Goal: Information Seeking & Learning: Compare options

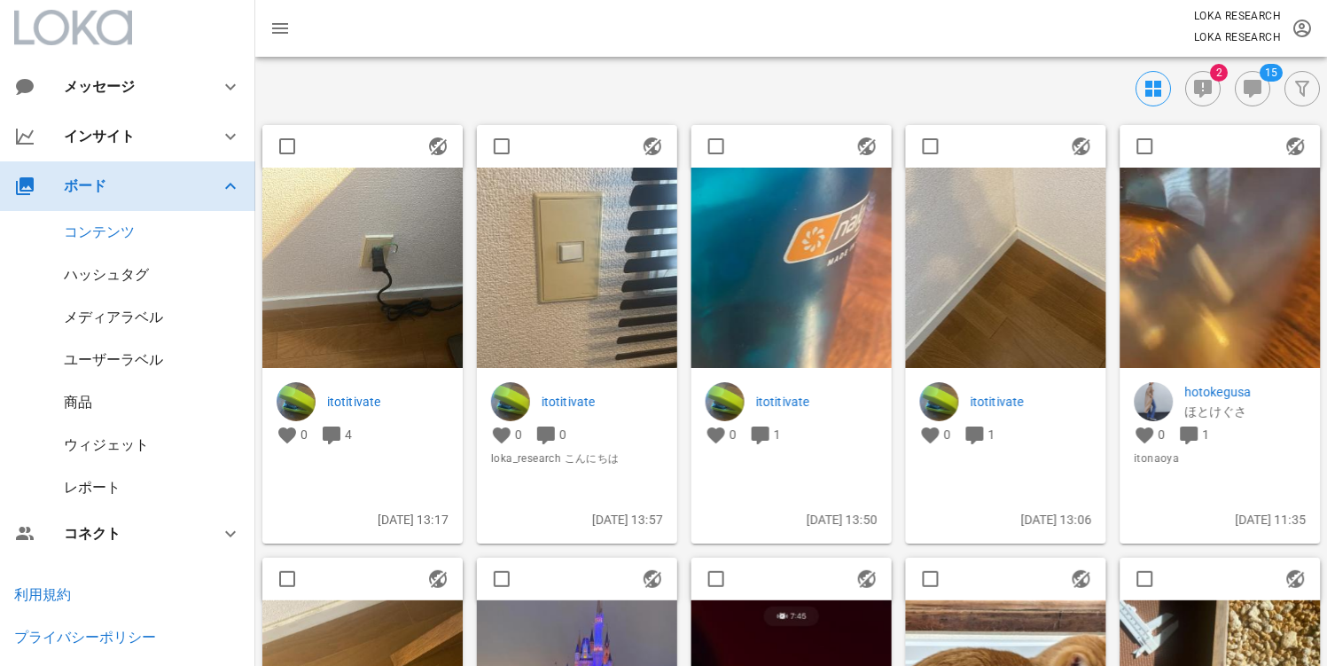
click at [131, 188] on div "ボード" at bounding box center [131, 185] width 135 height 17
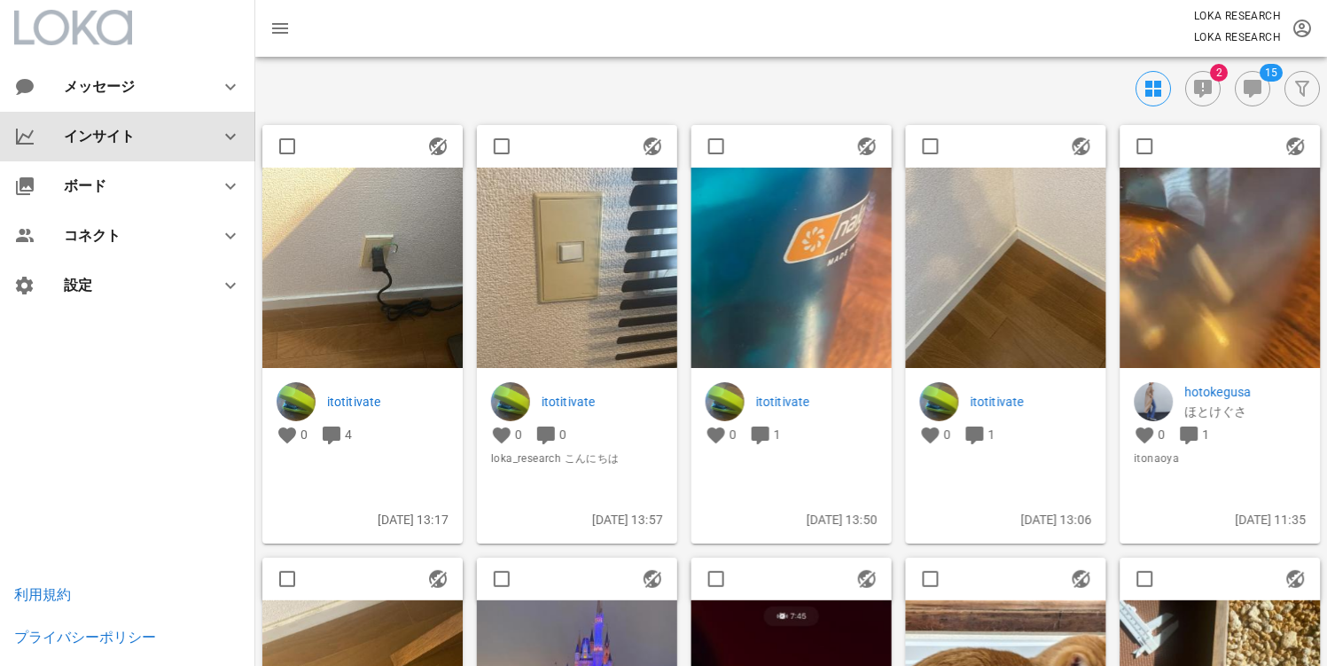
click at [154, 138] on div "インサイト" at bounding box center [131, 136] width 135 height 17
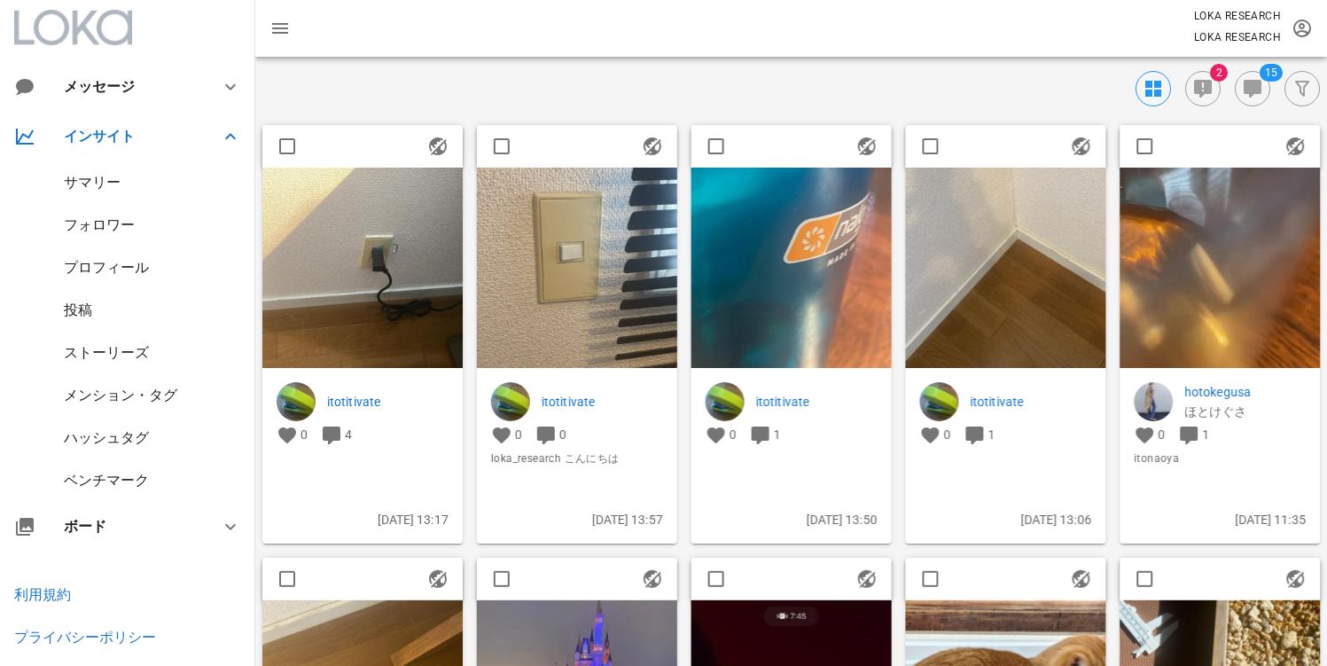
click at [124, 473] on div "ベンチマーク" at bounding box center [106, 480] width 85 height 17
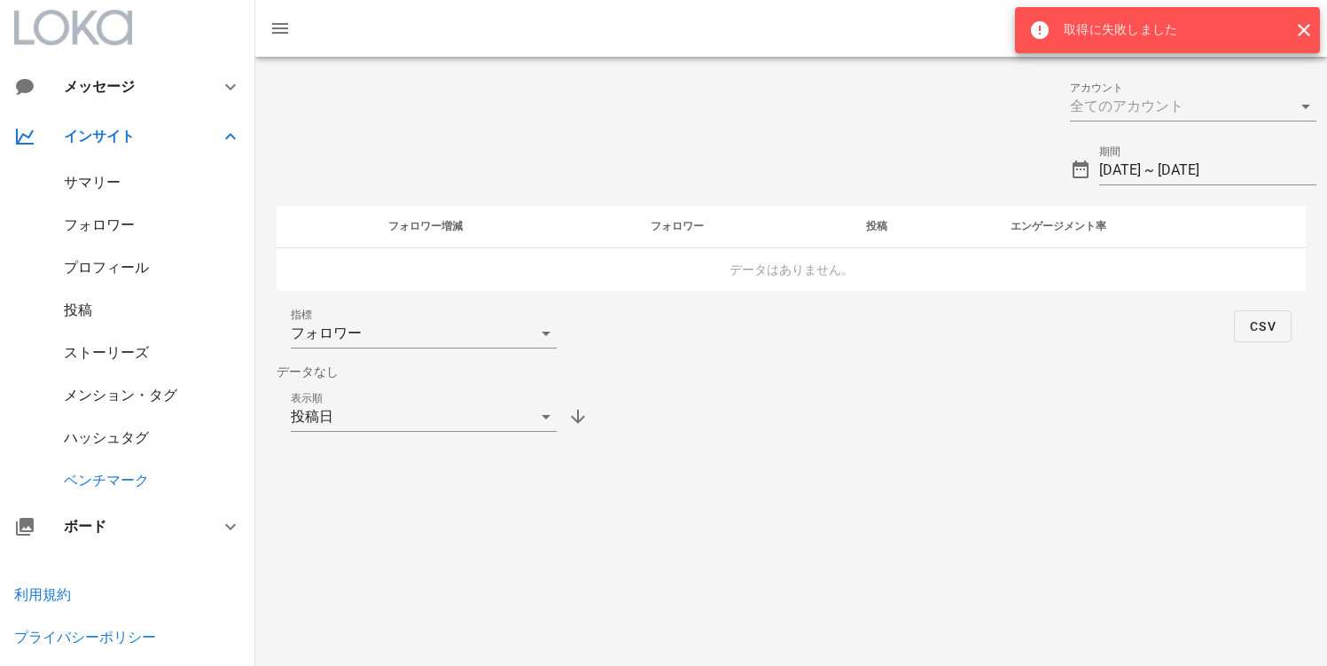
click at [883, 113] on div at bounding box center [657, 99] width 804 height 64
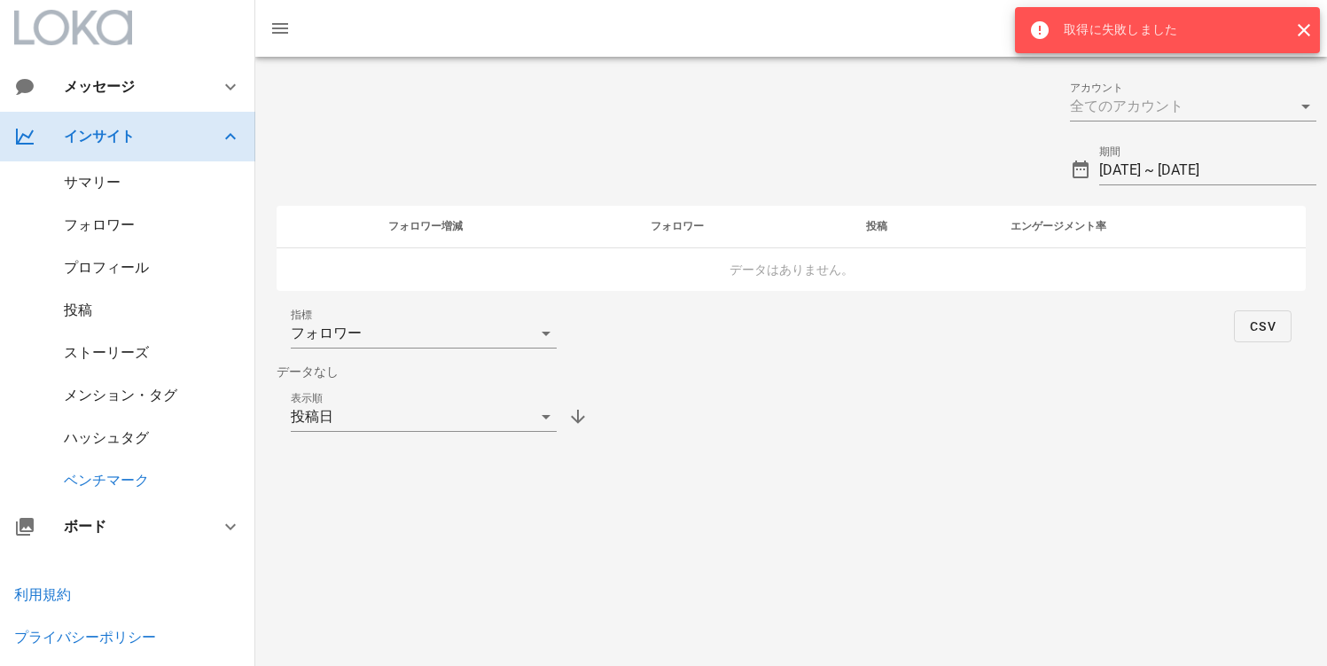
click at [224, 129] on icon at bounding box center [230, 136] width 21 height 21
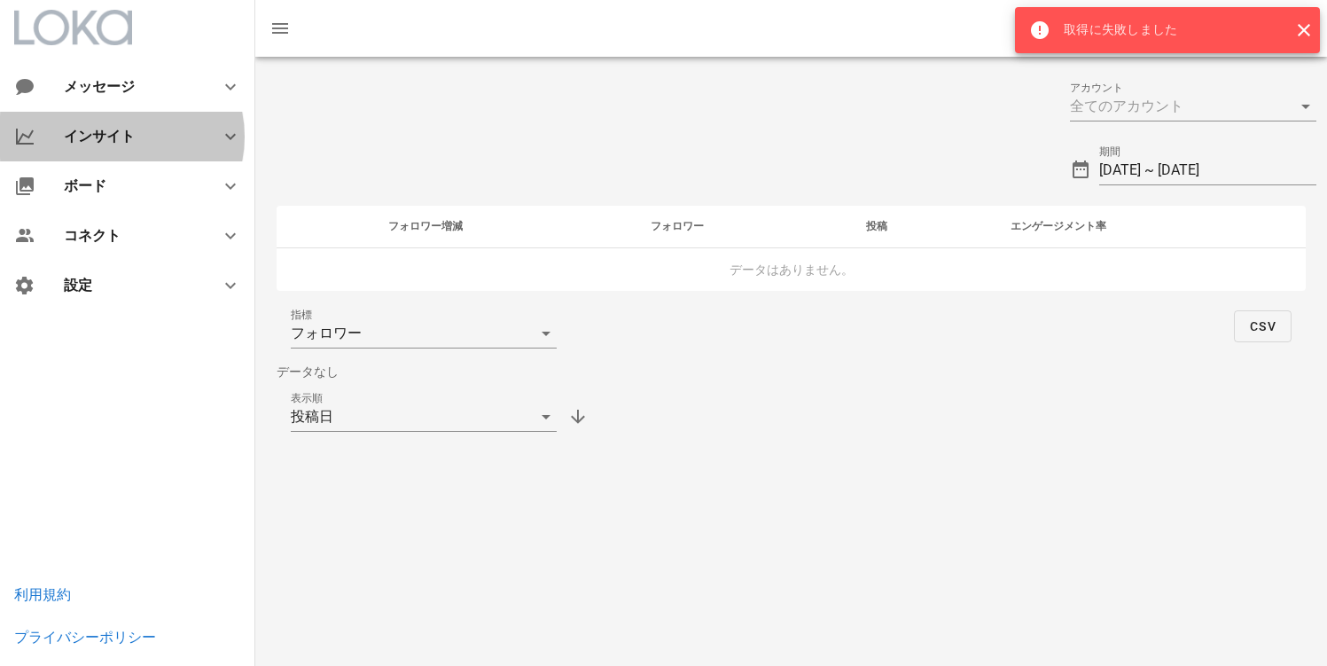
drag, startPoint x: 497, startPoint y: 139, endPoint x: 402, endPoint y: 83, distance: 110.9
click at [508, 139] on div at bounding box center [657, 163] width 804 height 64
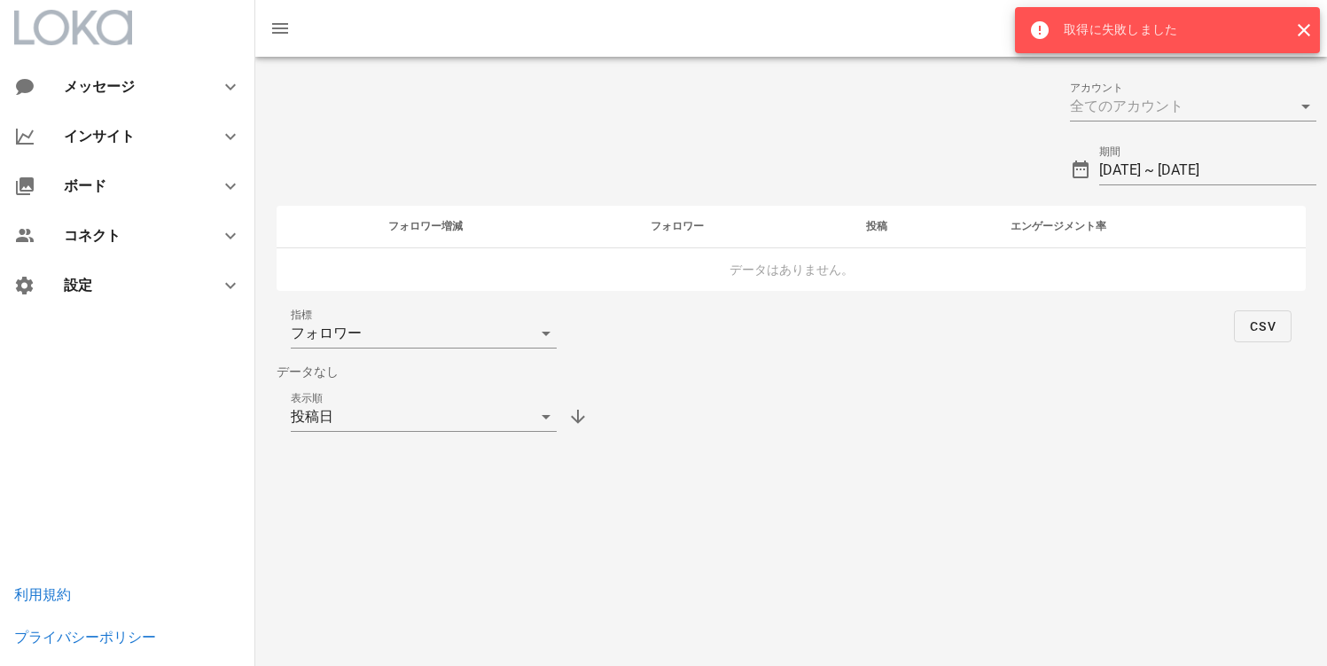
click at [304, 30] on div "株式会社エスモードインターナショナル LOKA RESEARCH" at bounding box center [791, 28] width 1072 height 57
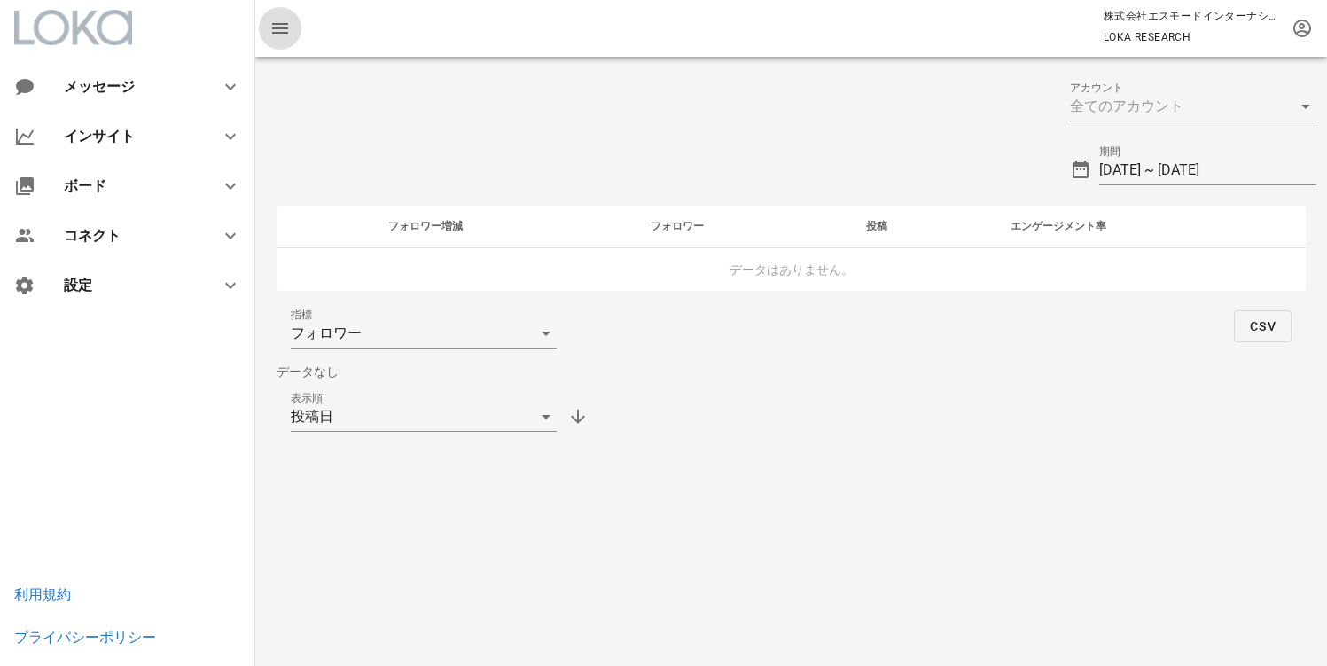
click at [291, 34] on span "button" at bounding box center [280, 28] width 43 height 21
click at [285, 35] on icon "button" at bounding box center [280, 28] width 21 height 21
click at [1302, 35] on icon "button" at bounding box center [1302, 28] width 21 height 21
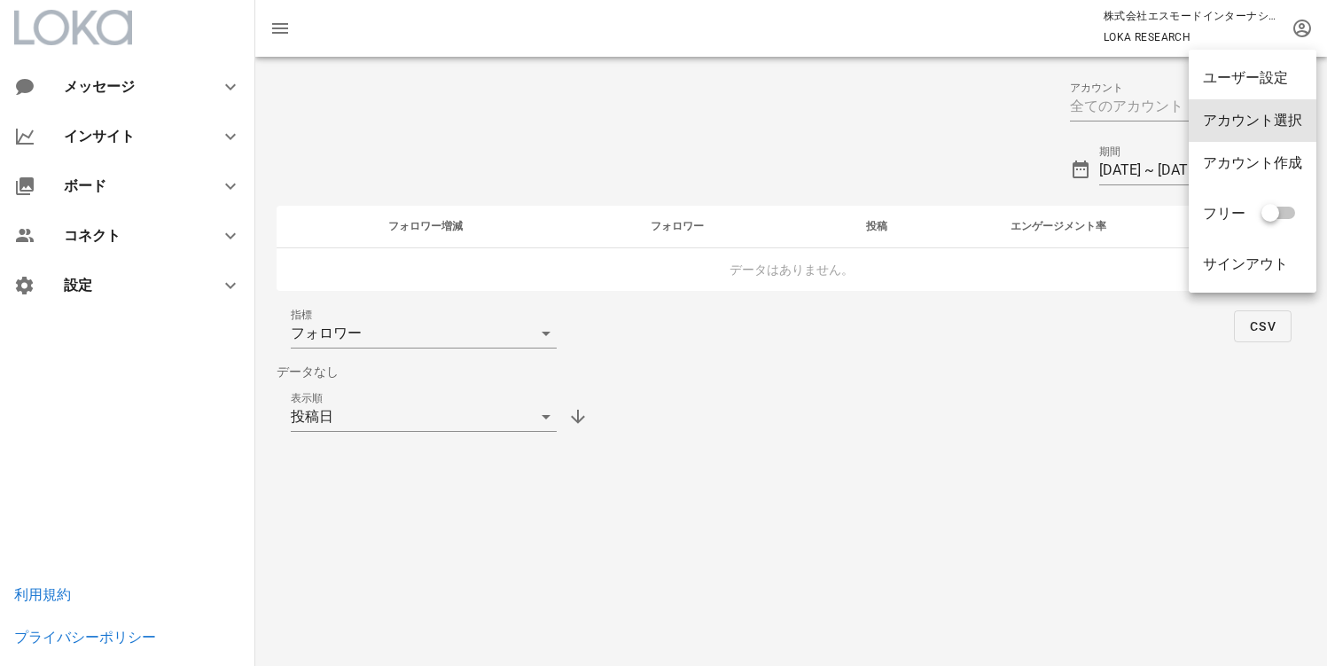
click at [1285, 114] on div "アカウント選択" at bounding box center [1252, 120] width 99 height 17
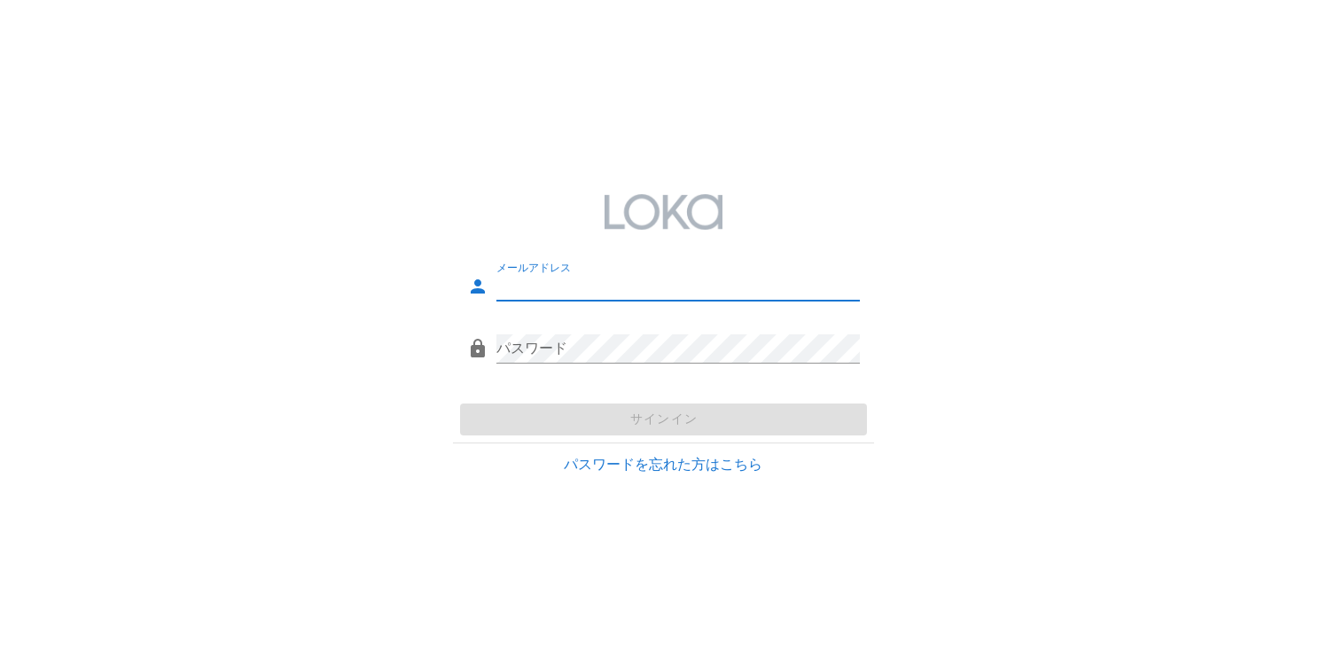
click at [590, 289] on input "メールアドレス" at bounding box center [679, 286] width 364 height 28
type input "[EMAIL_ADDRESS][DOMAIN_NAME]"
click at [547, 364] on div "パスワード" at bounding box center [679, 358] width 364 height 48
click at [653, 375] on div at bounding box center [679, 376] width 364 height 12
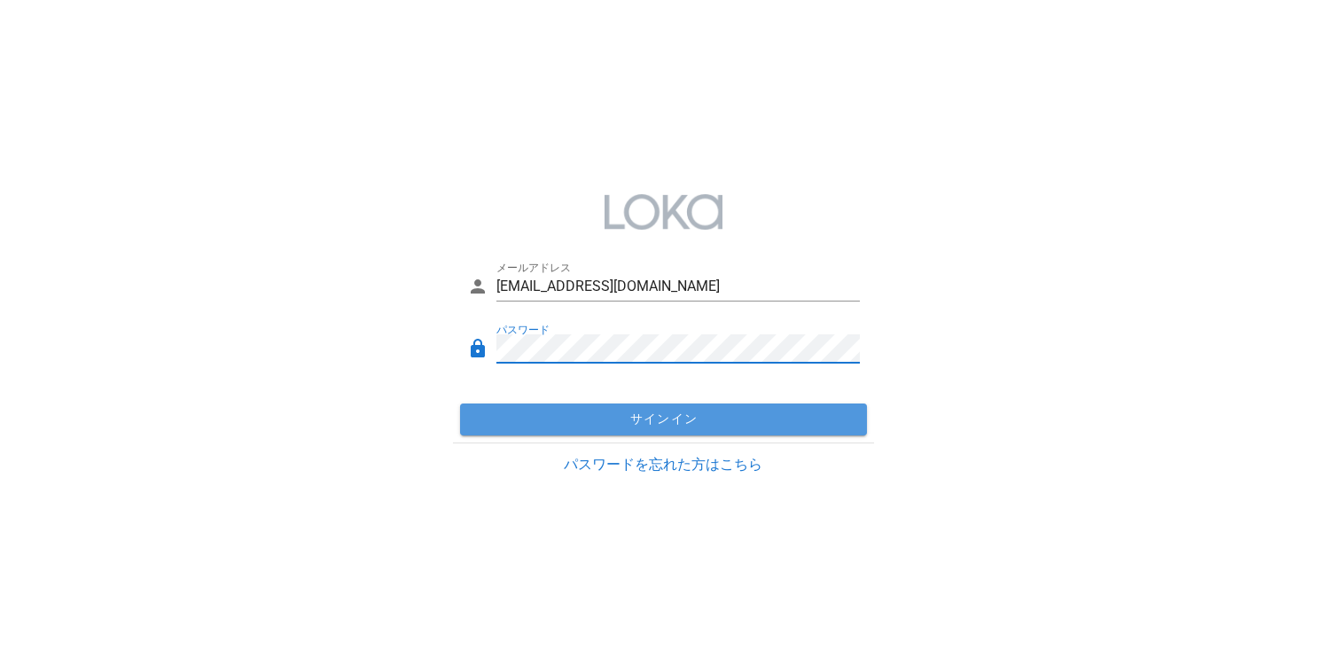
click at [622, 407] on button "サインイン" at bounding box center [663, 419] width 407 height 32
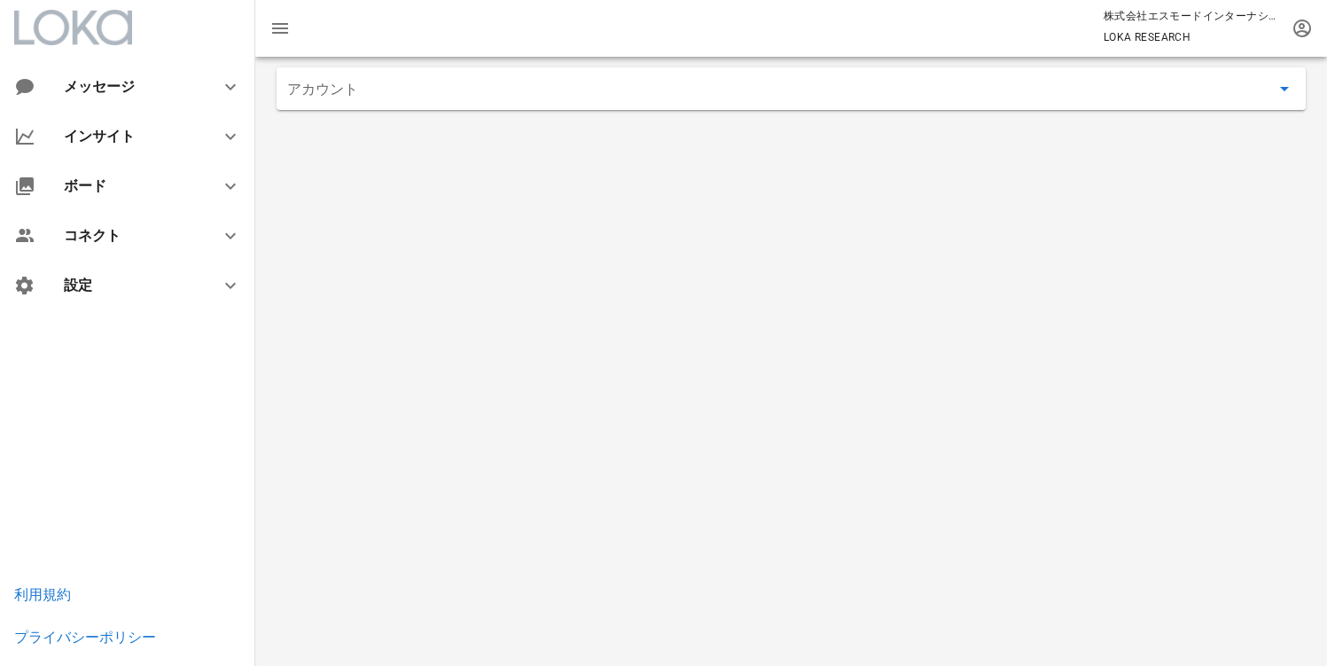
click at [934, 89] on input "アカウント" at bounding box center [778, 88] width 983 height 28
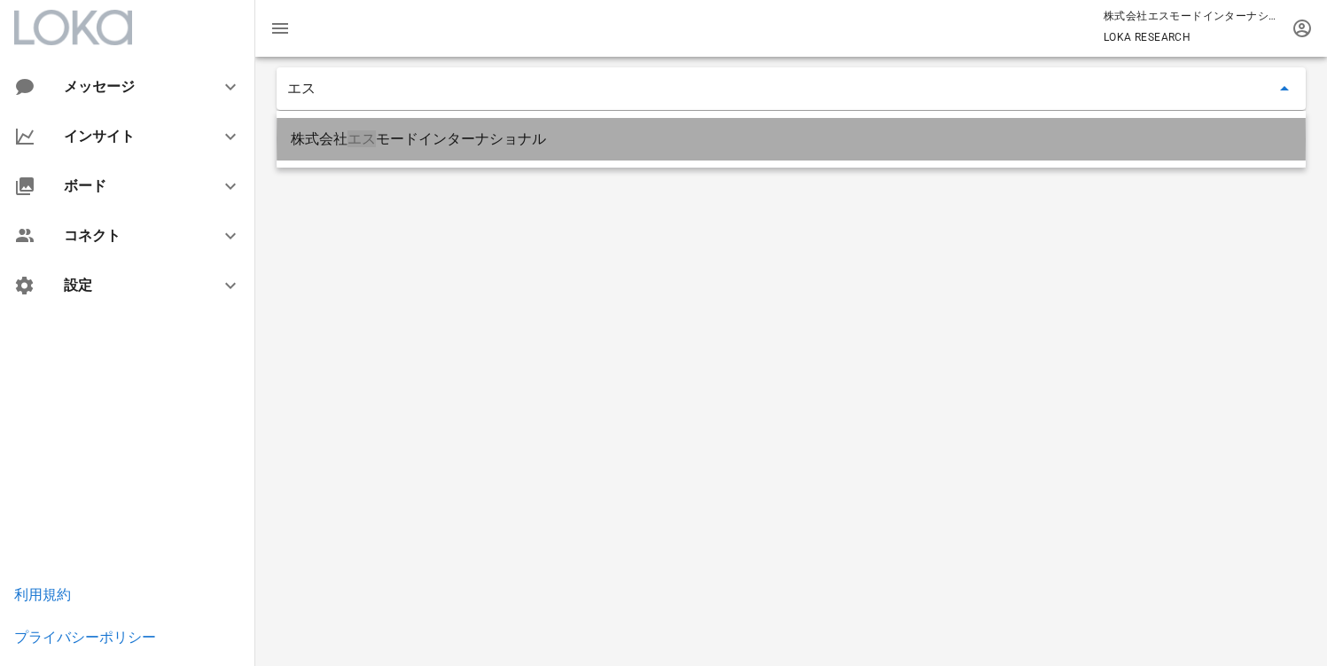
click at [712, 133] on div "株式会社 エス モードインターナショナル" at bounding box center [791, 139] width 1001 height 38
type input "株式会社エスモードインターナショナル"
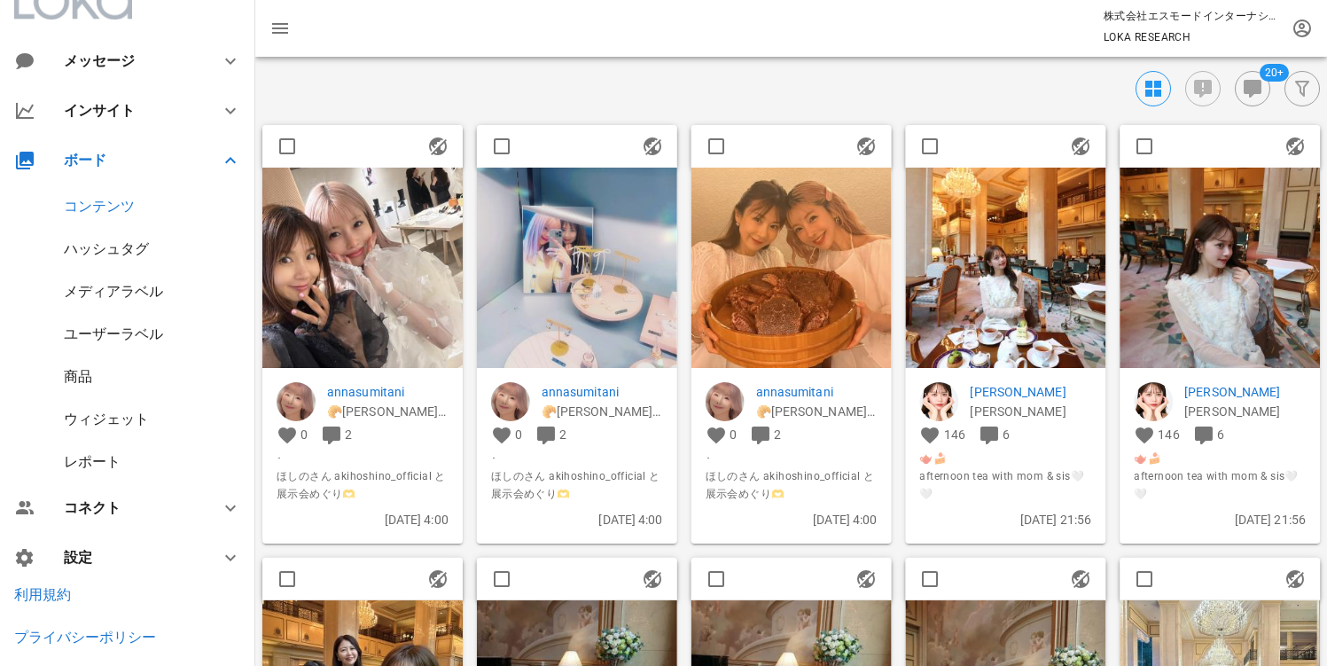
scroll to position [48, 0]
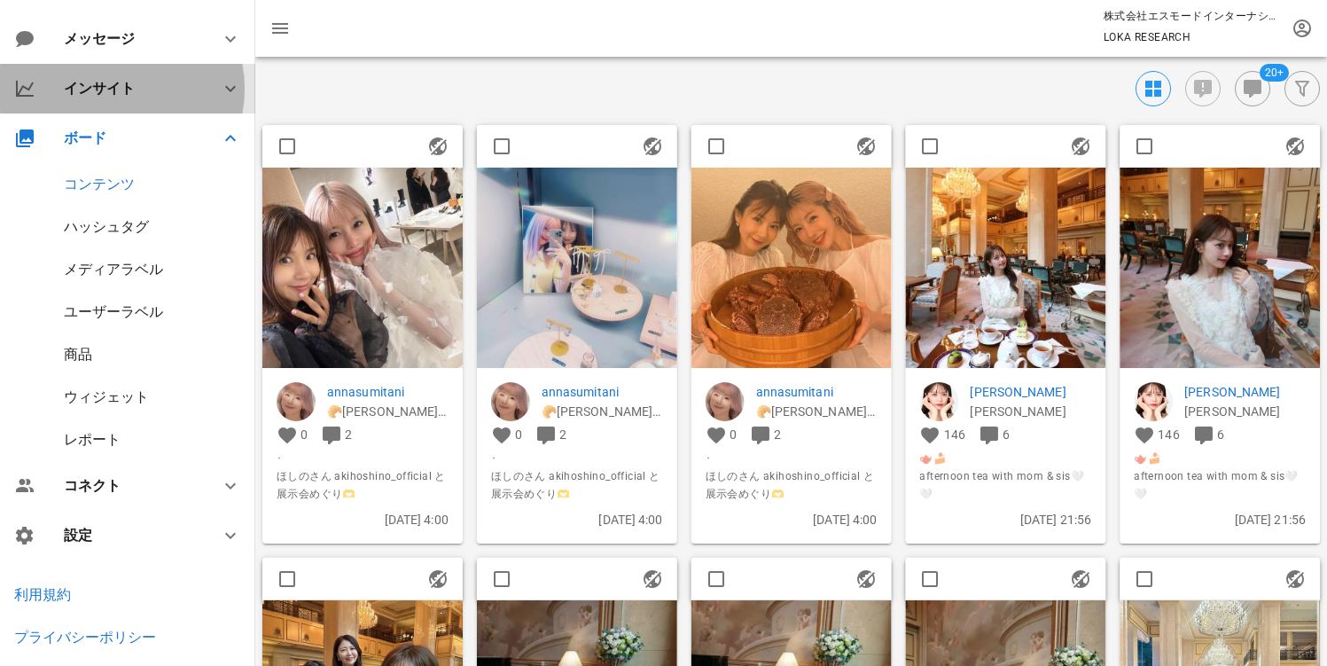
click at [92, 108] on div "インサイト" at bounding box center [127, 89] width 255 height 50
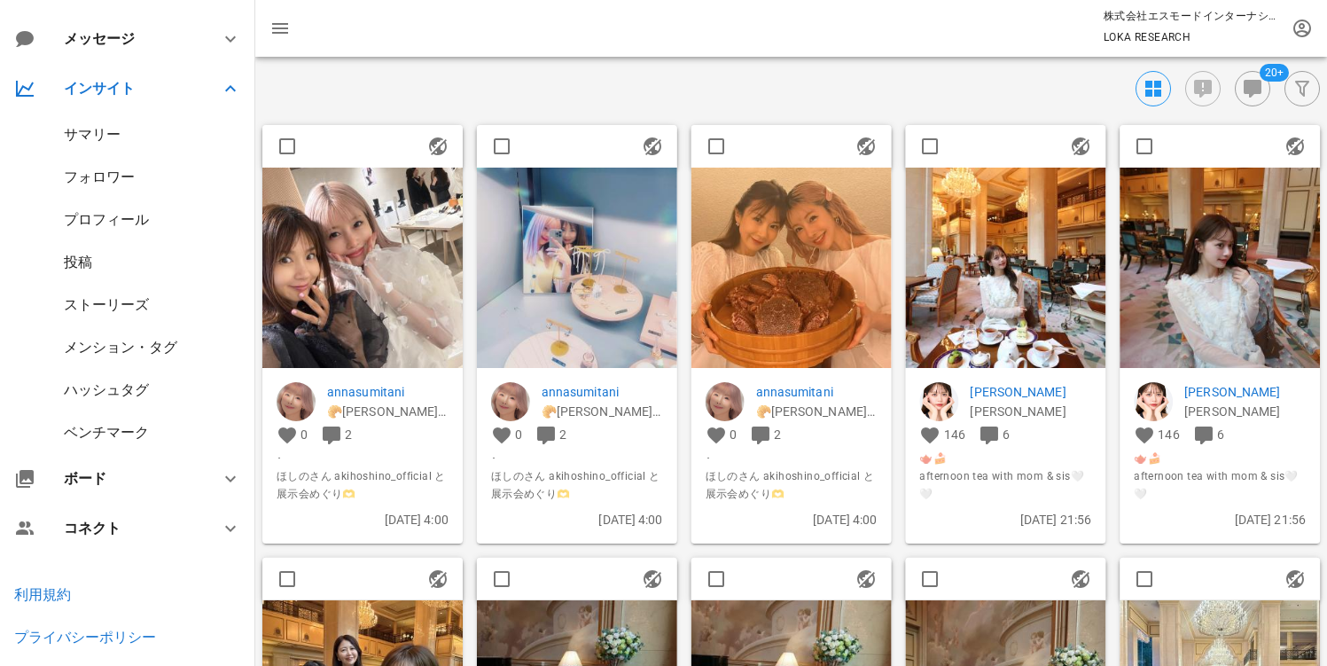
click at [113, 426] on div "ベンチマーク" at bounding box center [106, 432] width 85 height 17
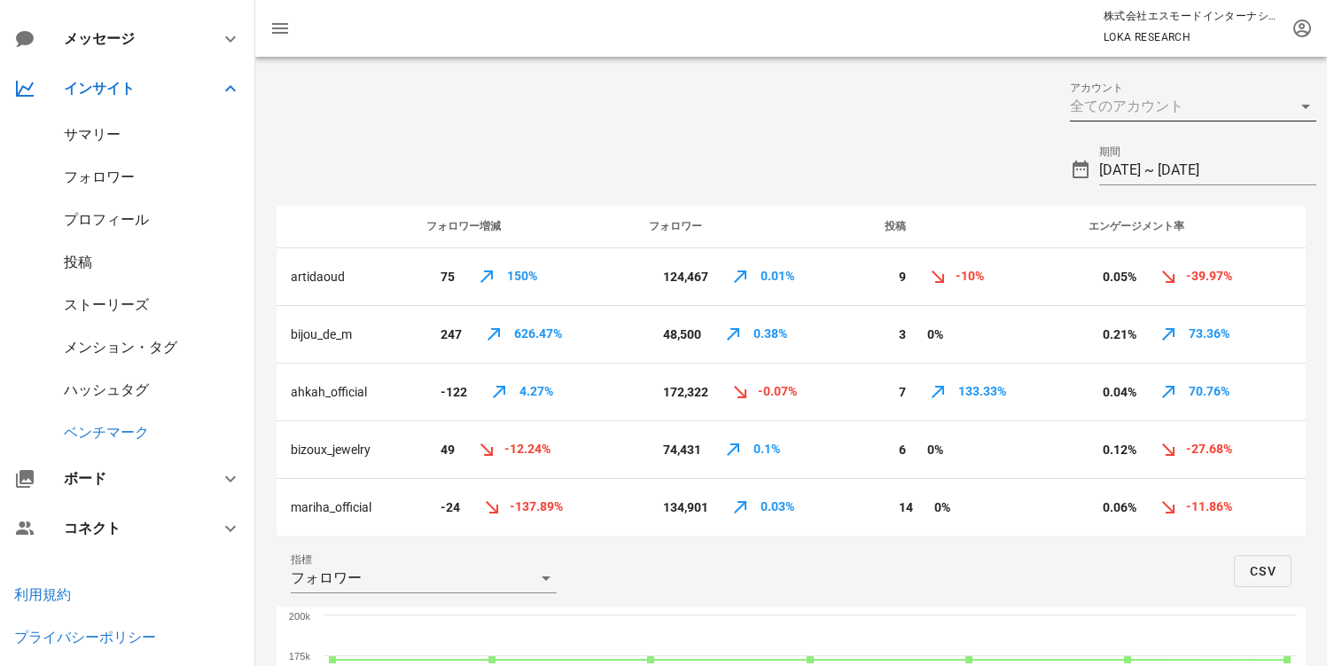
click at [1214, 119] on div at bounding box center [1168, 106] width 197 height 28
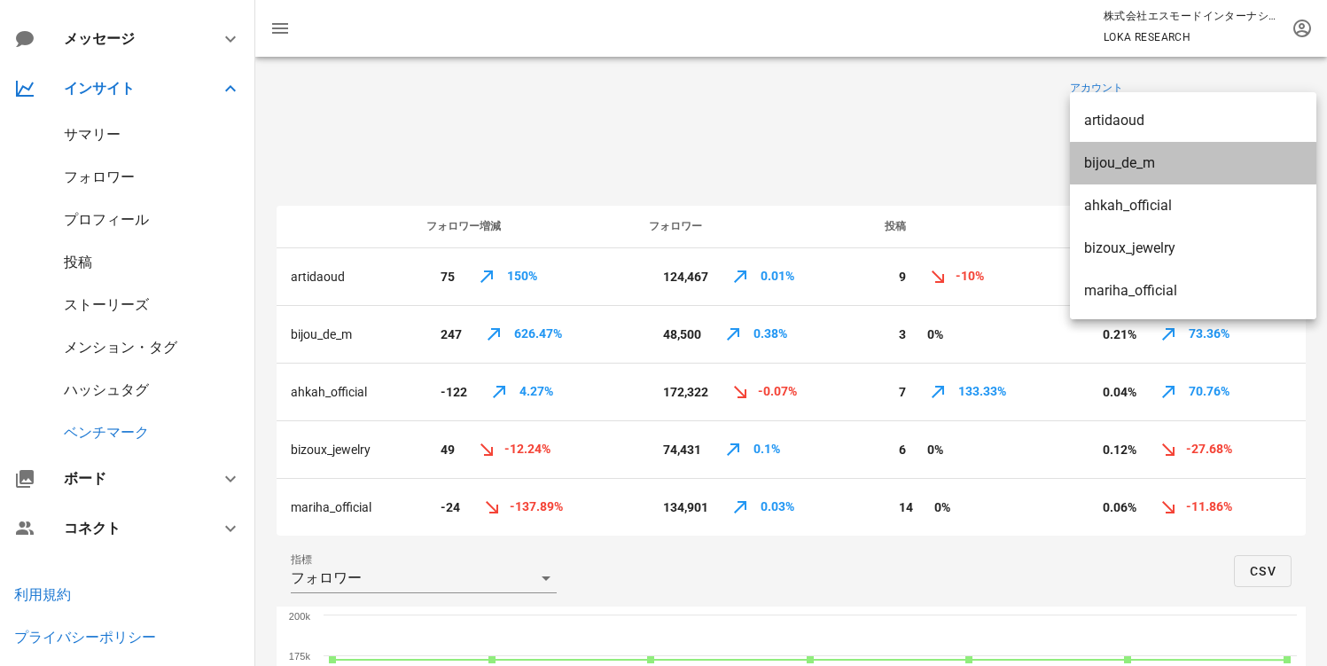
click at [1130, 168] on div "bijou_de_m" at bounding box center [1193, 162] width 218 height 17
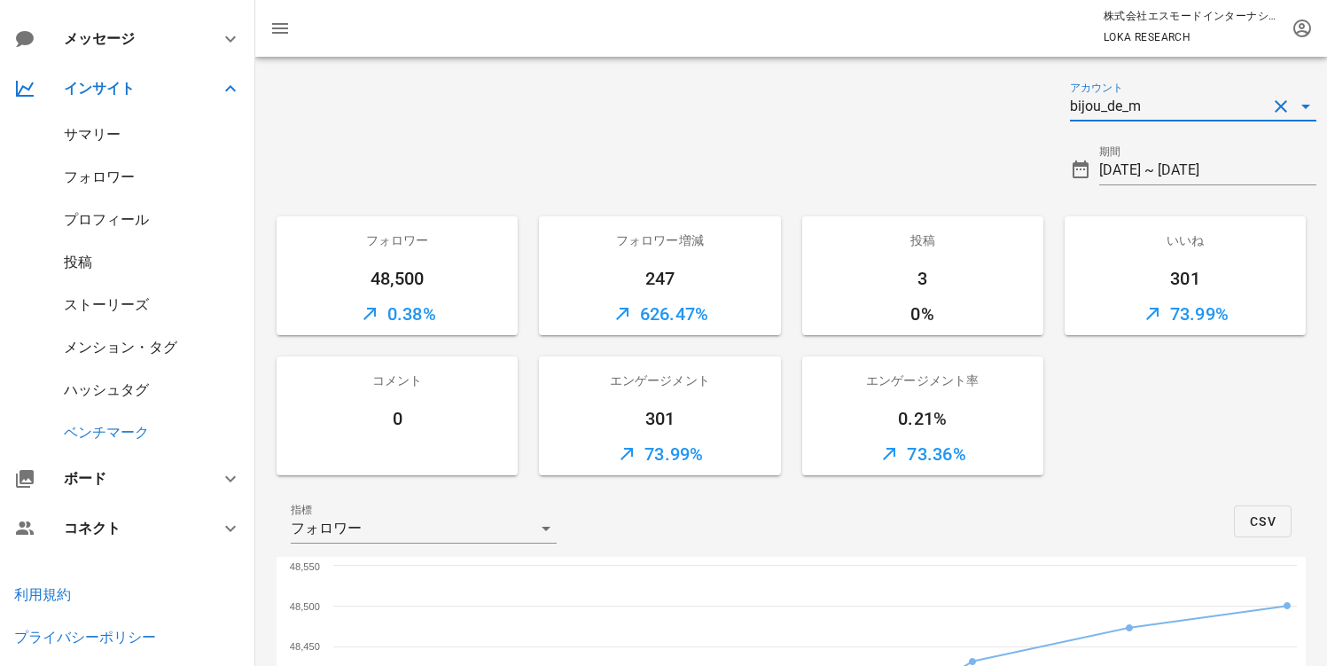
click at [1087, 78] on div "アカウント bijou_de_m" at bounding box center [1193, 99] width 268 height 64
click at [1117, 106] on div "bijou_de_m" at bounding box center [1105, 106] width 71 height 16
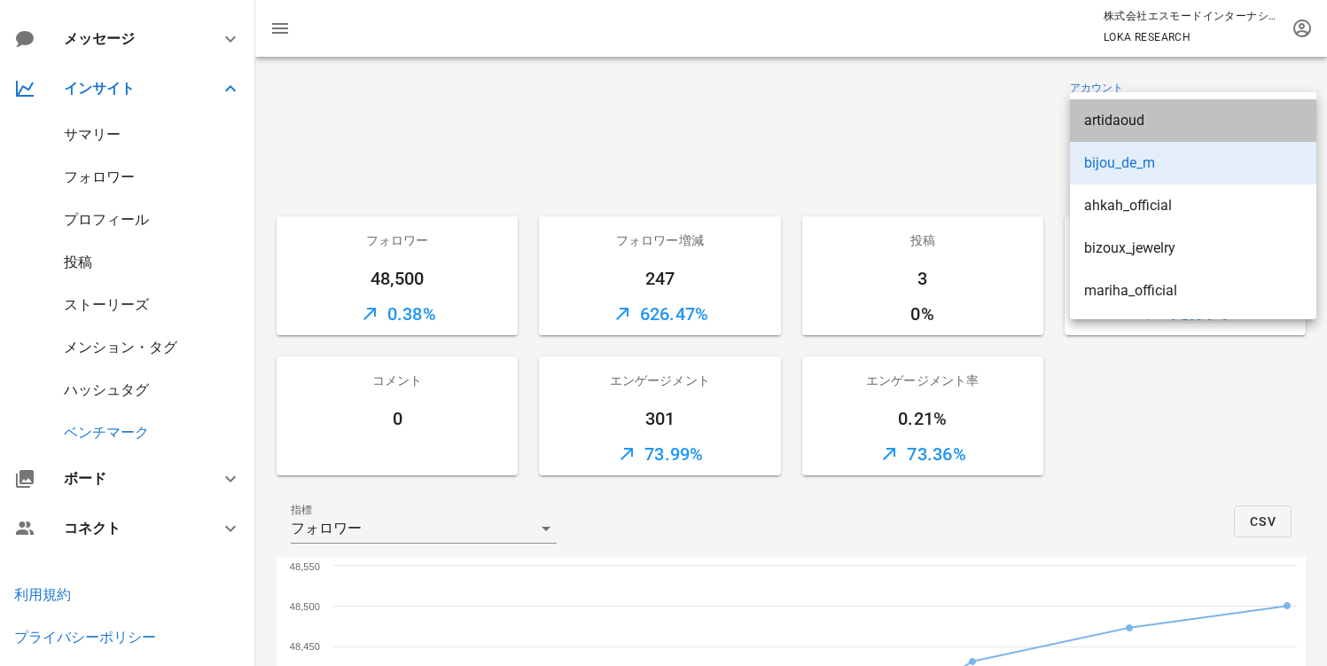
click at [1116, 118] on div "artidaoud" at bounding box center [1193, 120] width 218 height 17
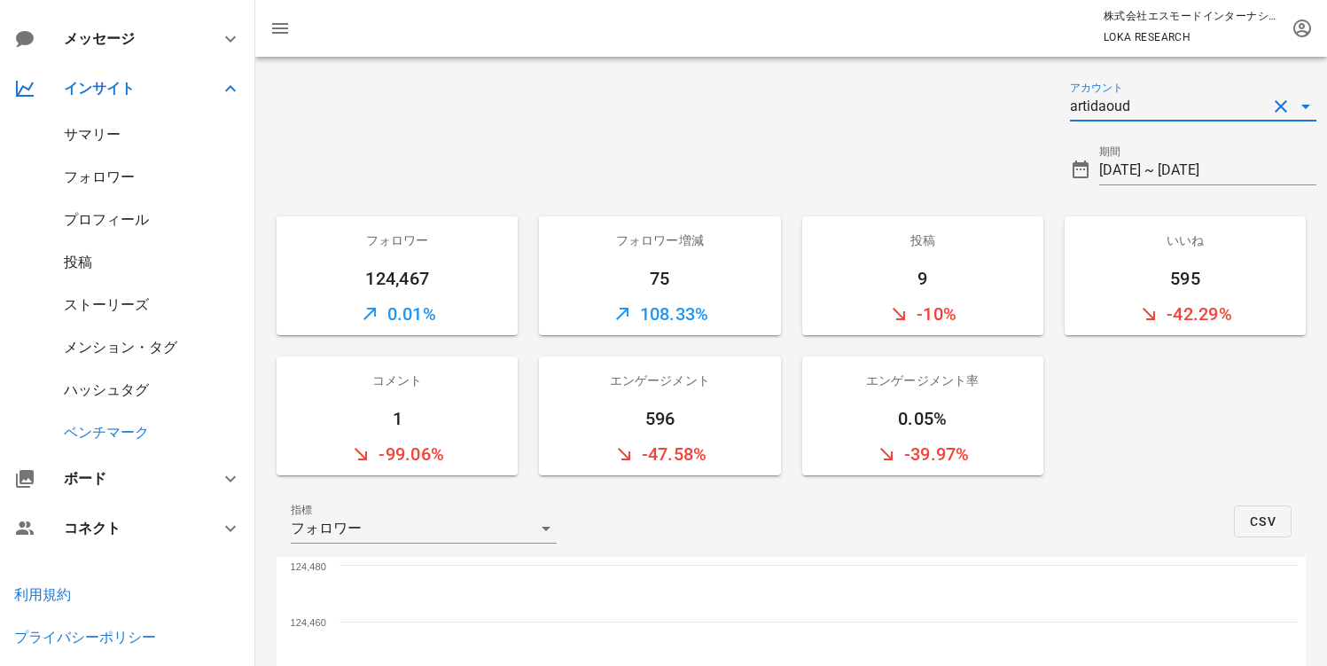
click at [590, 176] on div at bounding box center [657, 163] width 804 height 64
click at [1122, 99] on div "artidaoud" at bounding box center [1100, 106] width 60 height 16
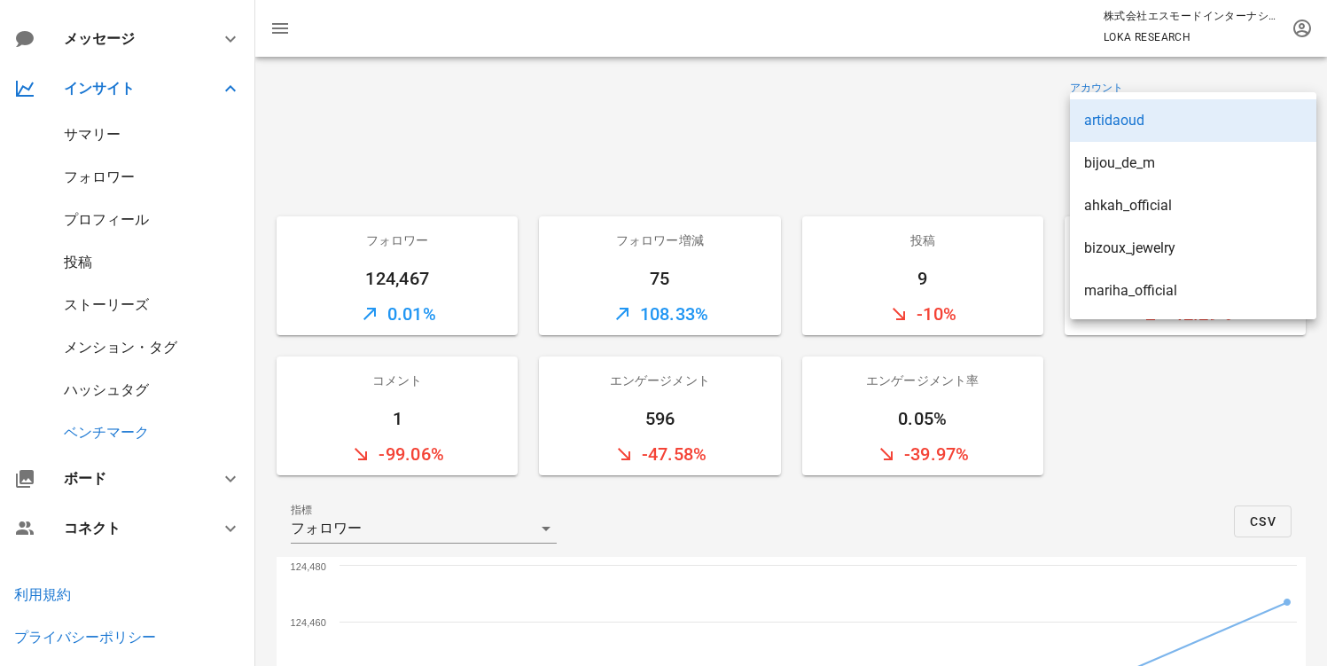
click at [748, 188] on div at bounding box center [657, 163] width 804 height 64
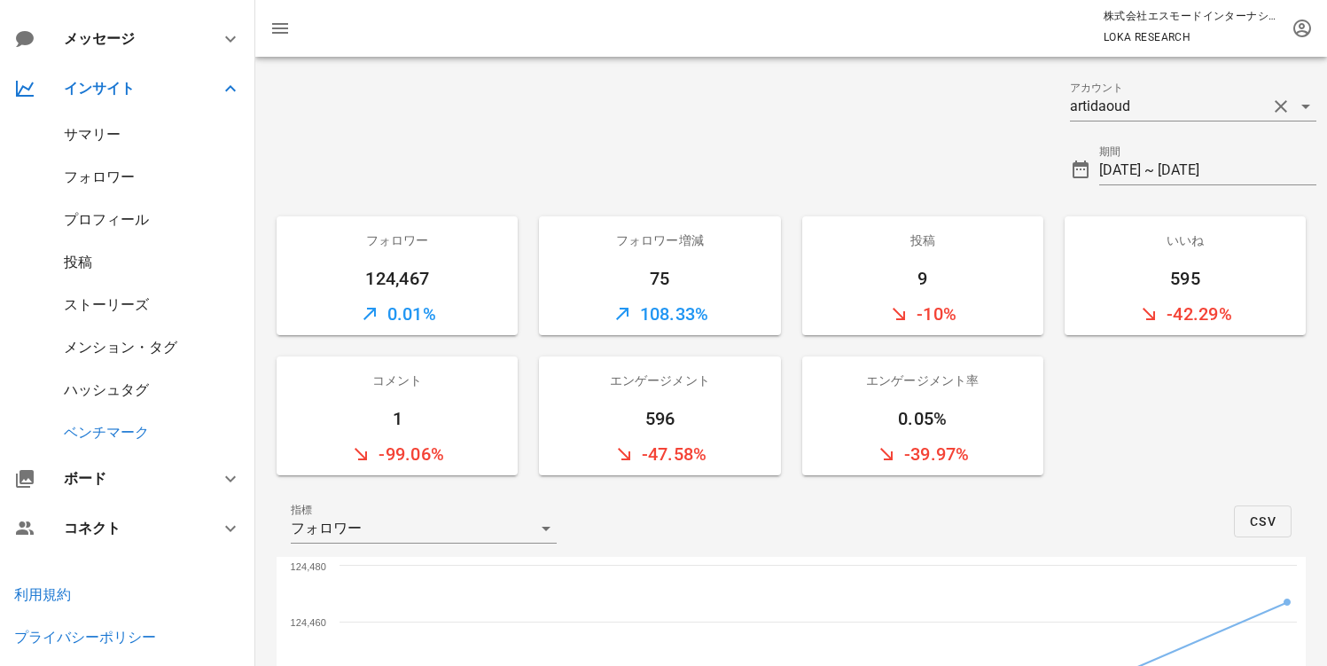
click at [135, 391] on div "ハッシュタグ" at bounding box center [106, 389] width 85 height 17
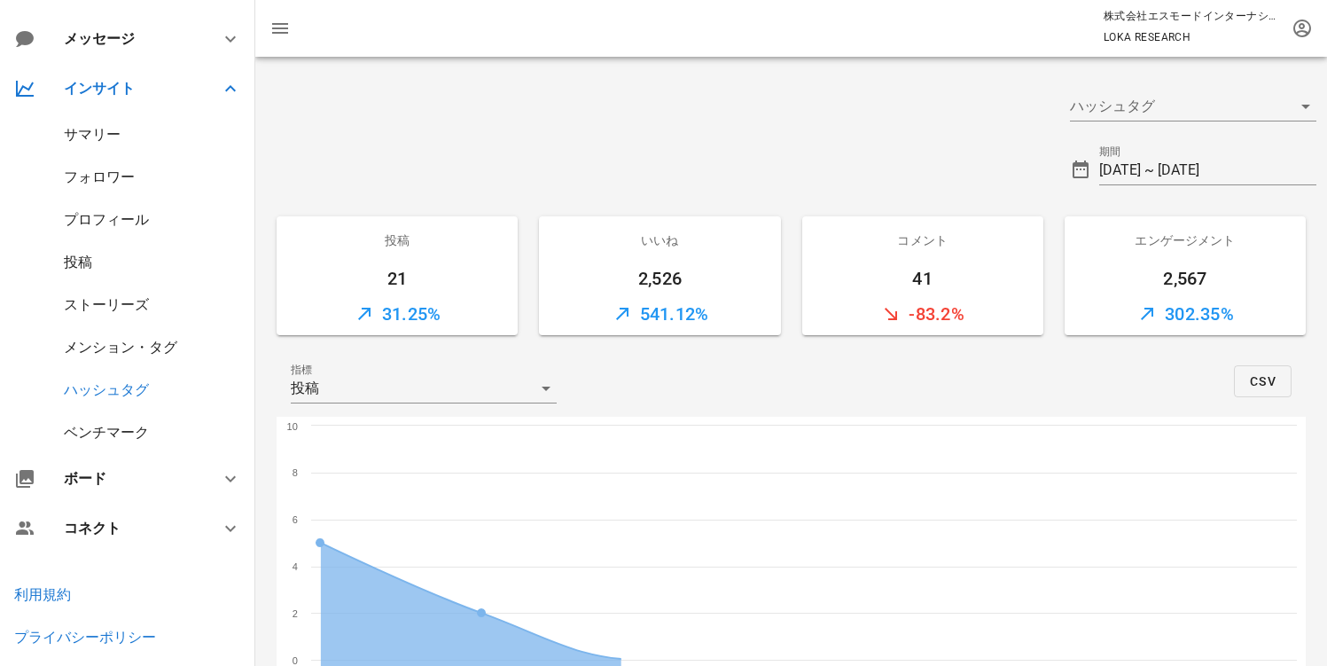
click at [121, 424] on div "ベンチマーク" at bounding box center [106, 432] width 85 height 17
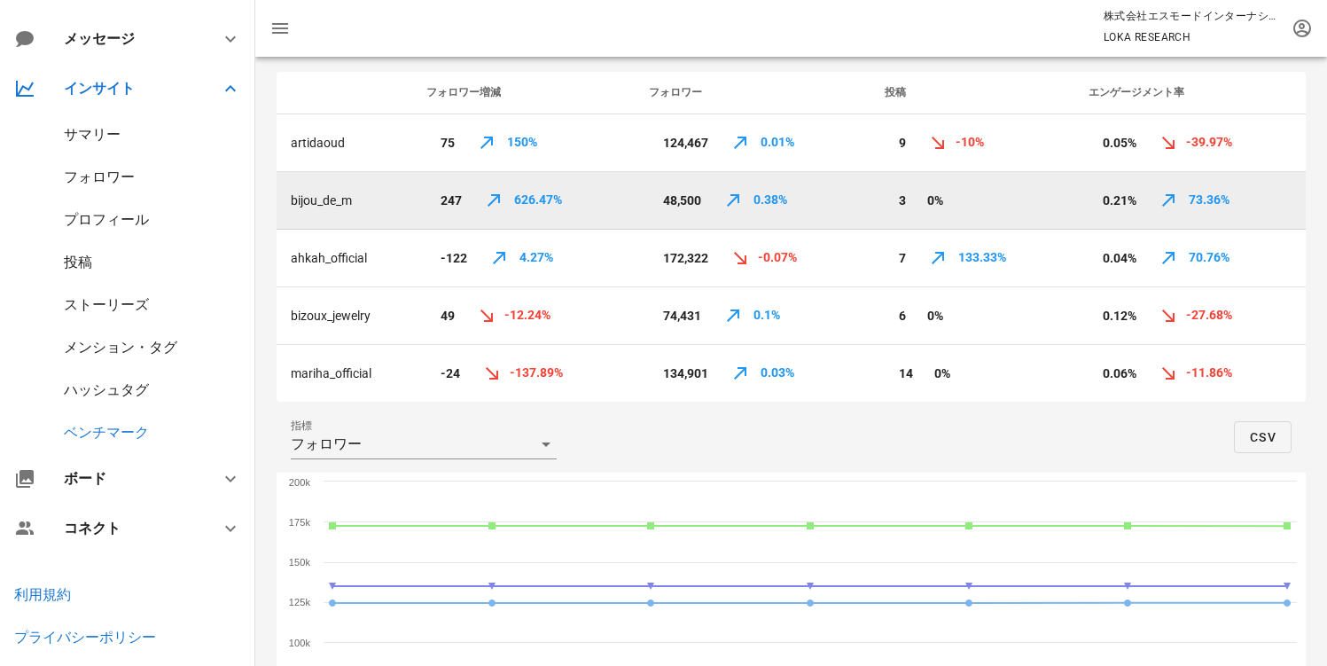
scroll to position [19, 0]
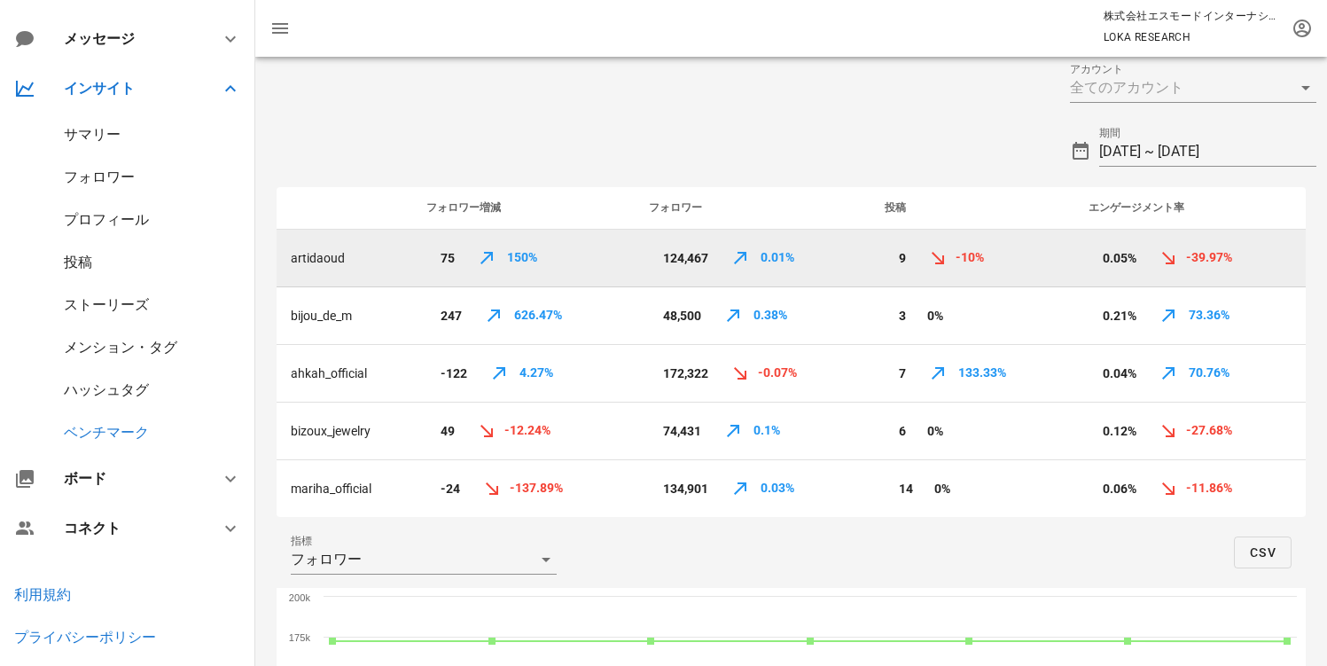
click at [329, 255] on td "artidaoud" at bounding box center [345, 259] width 136 height 58
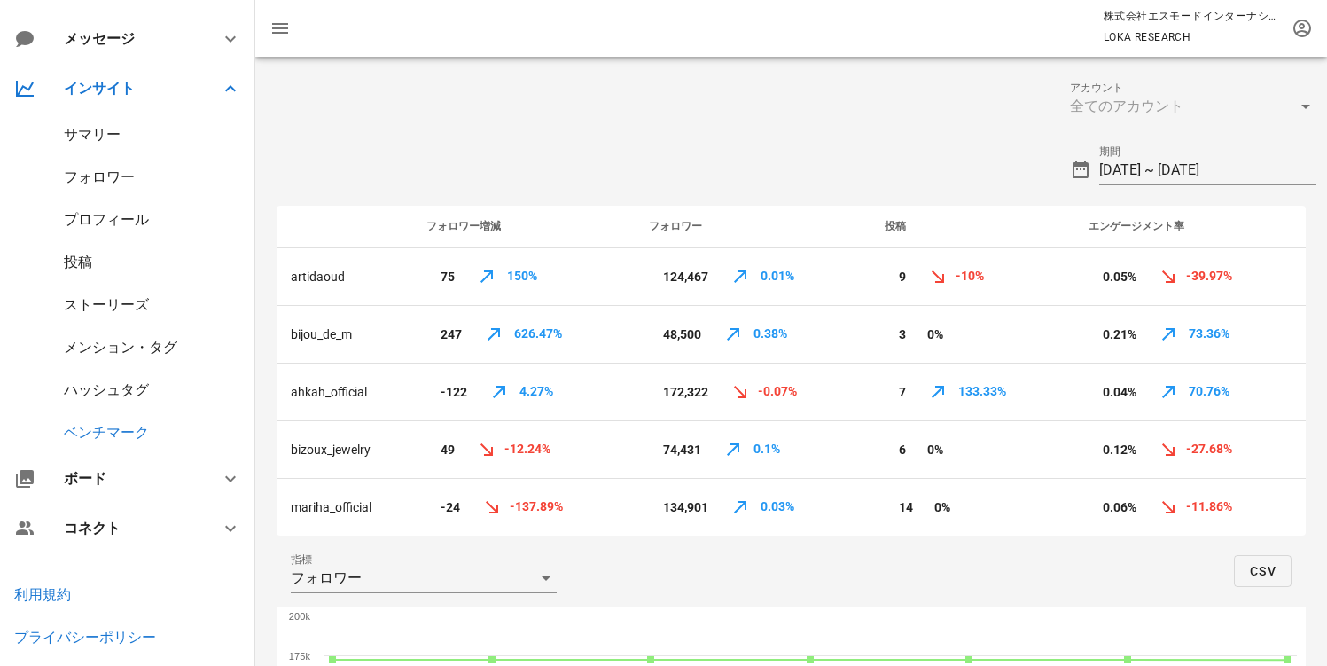
scroll to position [0, 0]
click at [1136, 117] on div at bounding box center [1168, 106] width 197 height 28
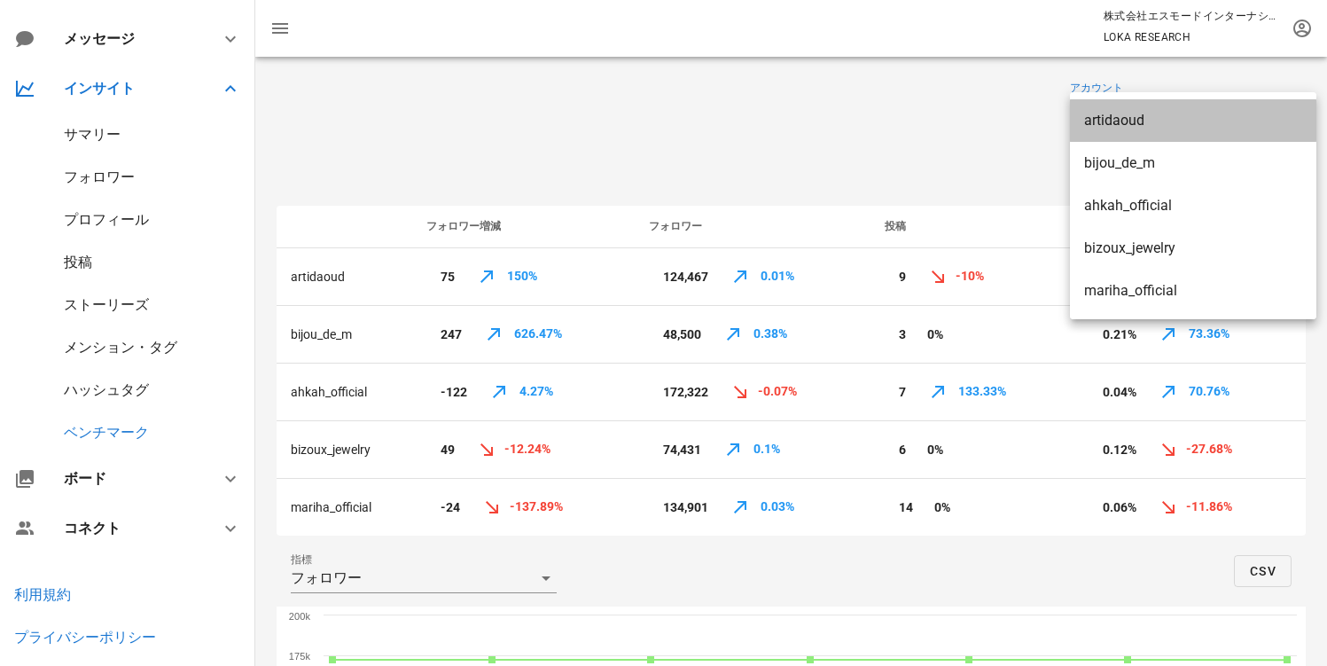
click at [1129, 136] on div "artidaoud" at bounding box center [1193, 120] width 218 height 38
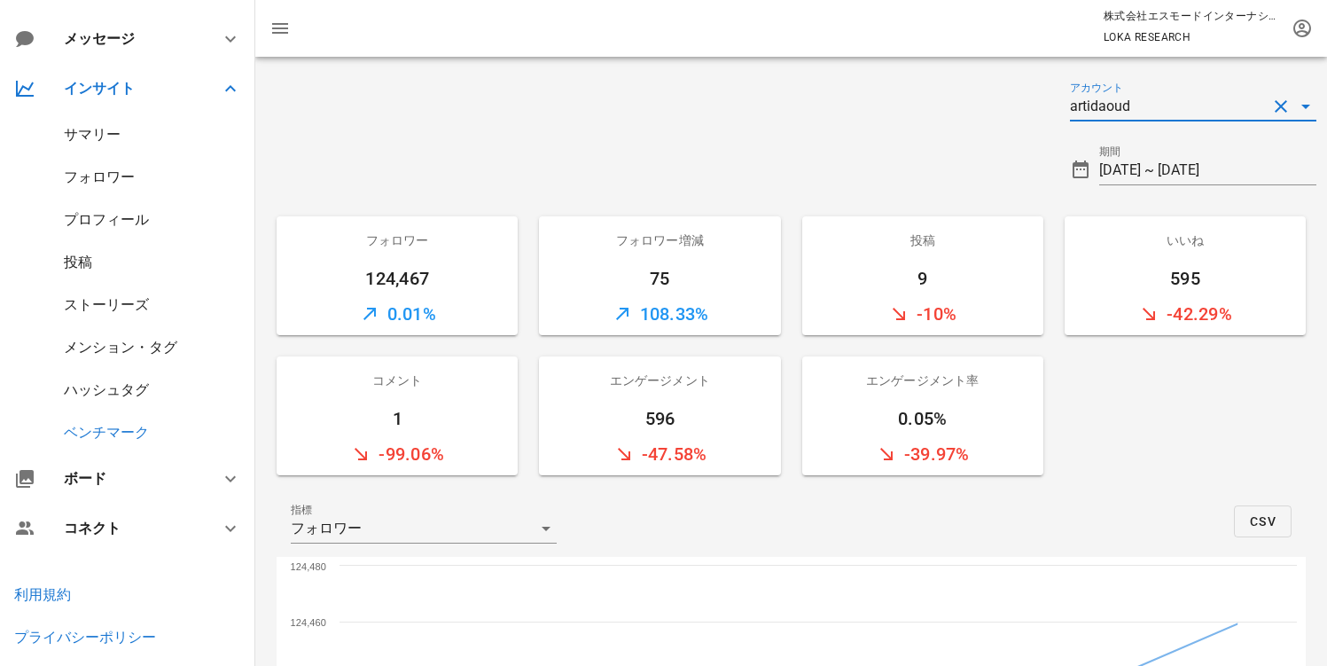
click at [772, 174] on div at bounding box center [657, 163] width 804 height 64
click at [1287, 107] on button "clear icon" at bounding box center [1281, 106] width 21 height 21
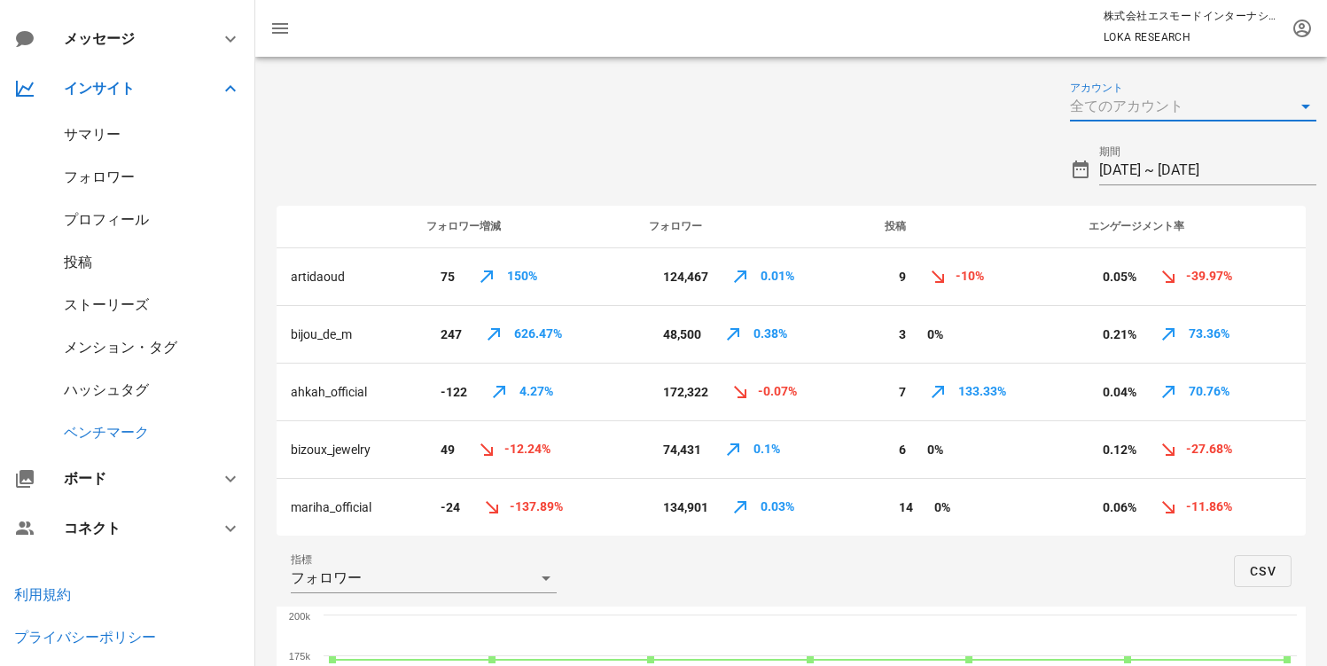
click at [1153, 98] on div at bounding box center [1168, 106] width 197 height 28
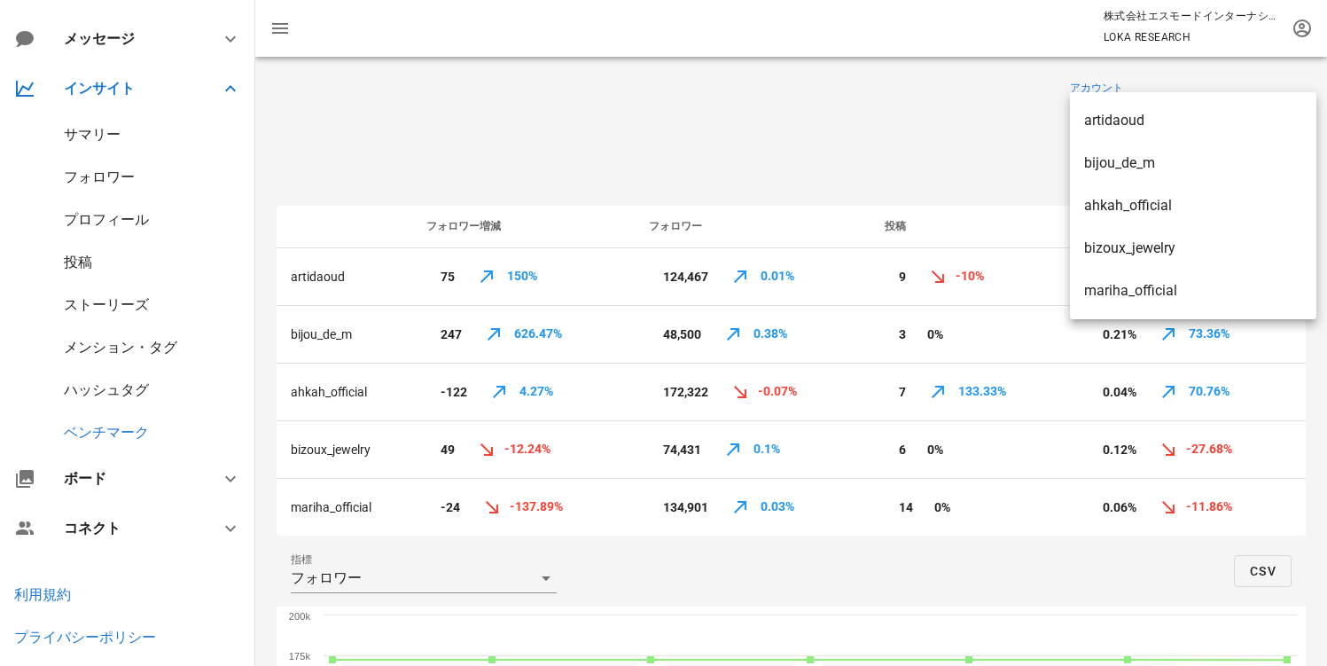
click at [770, 156] on div at bounding box center [657, 163] width 804 height 64
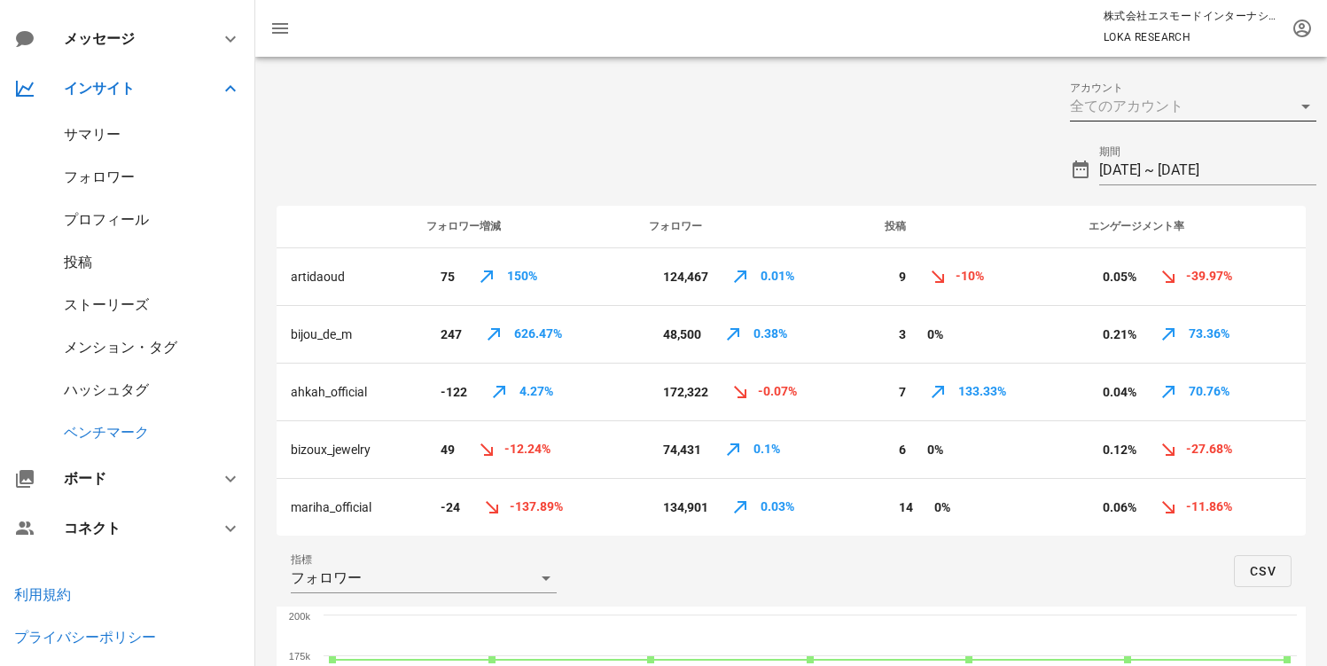
click at [1175, 112] on div at bounding box center [1168, 106] width 197 height 28
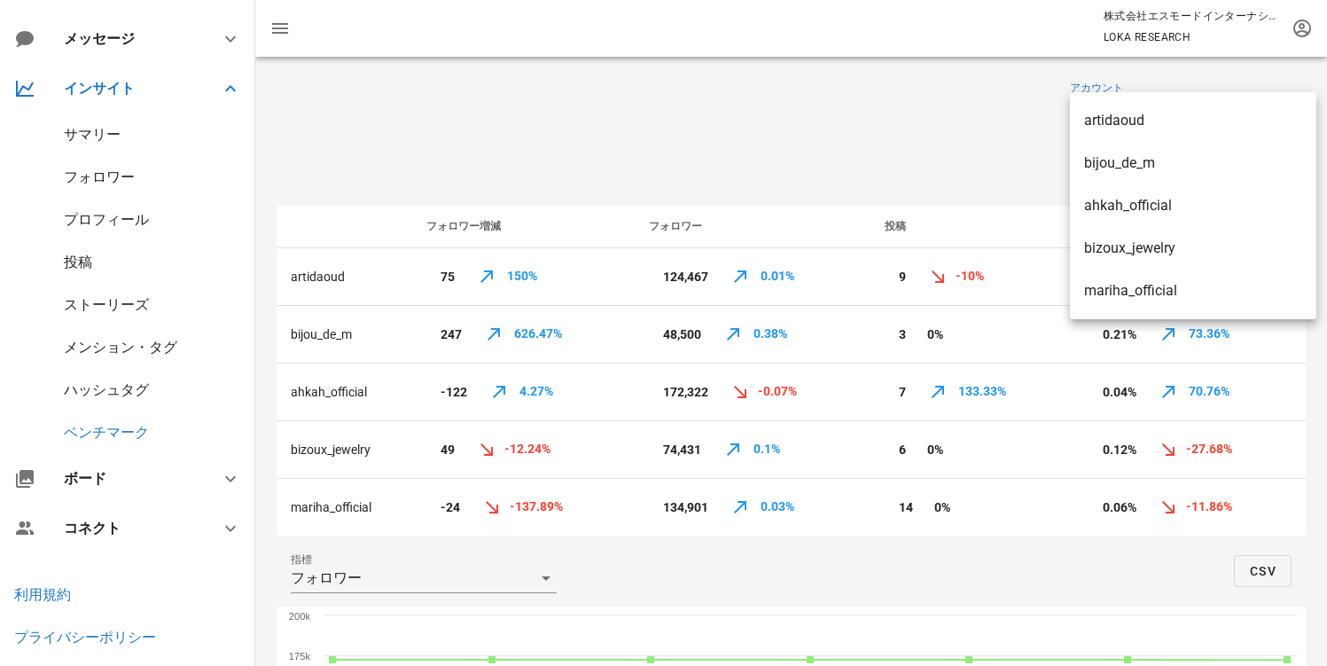
click at [848, 137] on div at bounding box center [657, 163] width 804 height 64
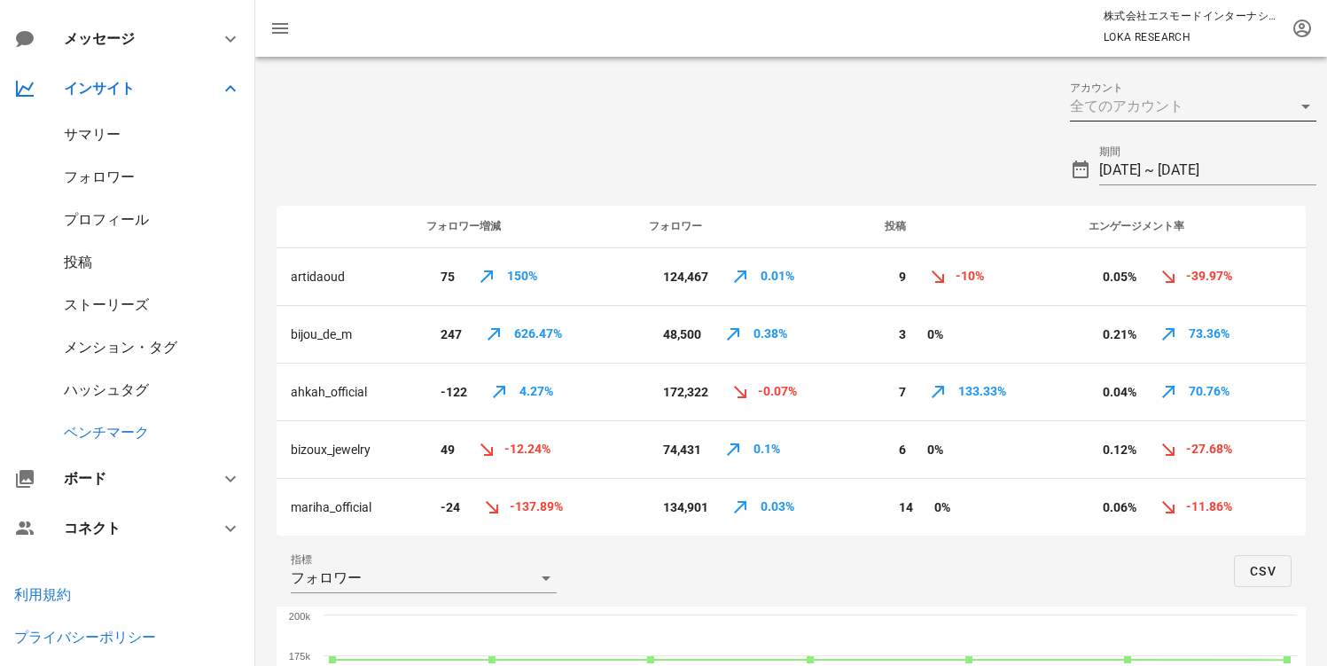
click at [1125, 110] on div at bounding box center [1168, 106] width 197 height 28
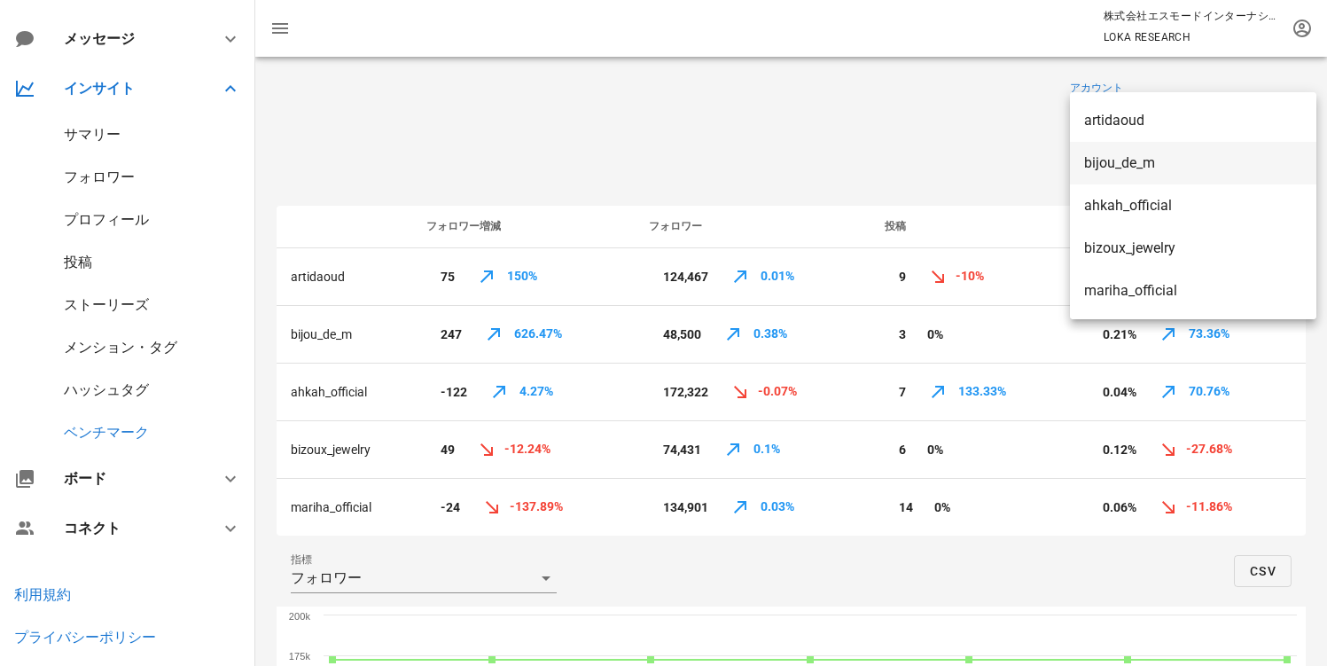
click at [1125, 152] on div "bijou_de_m" at bounding box center [1193, 163] width 218 height 38
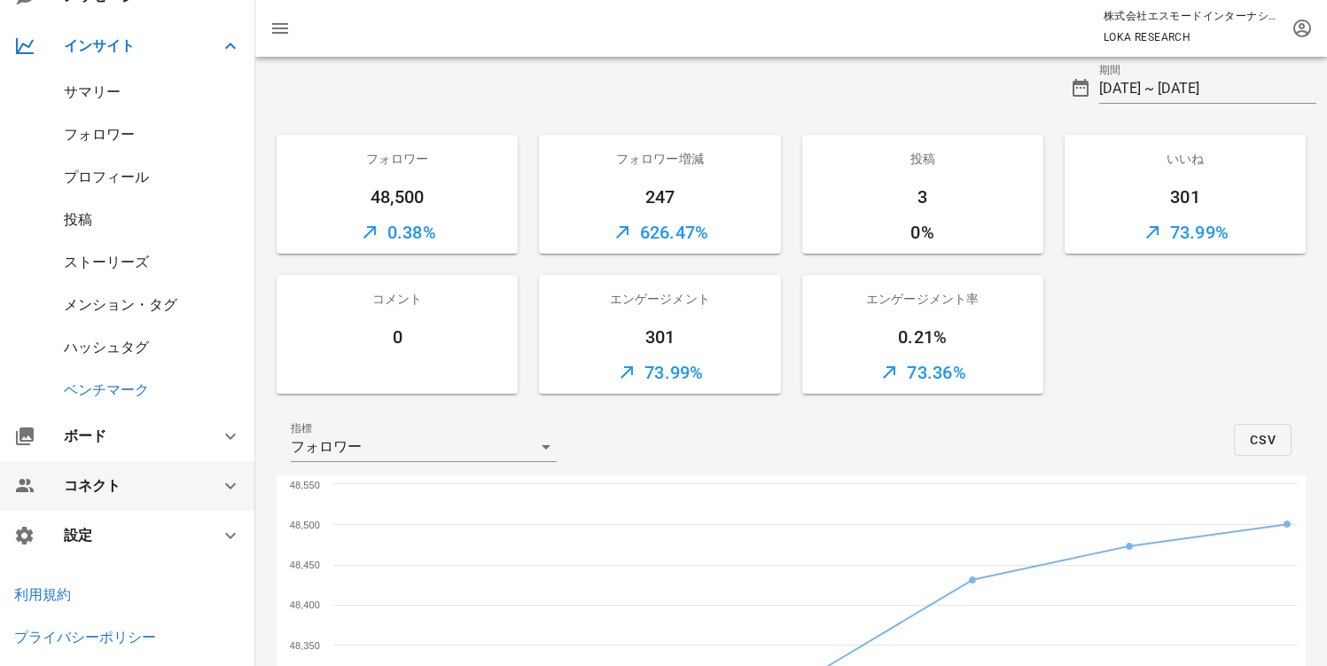
scroll to position [128, 0]
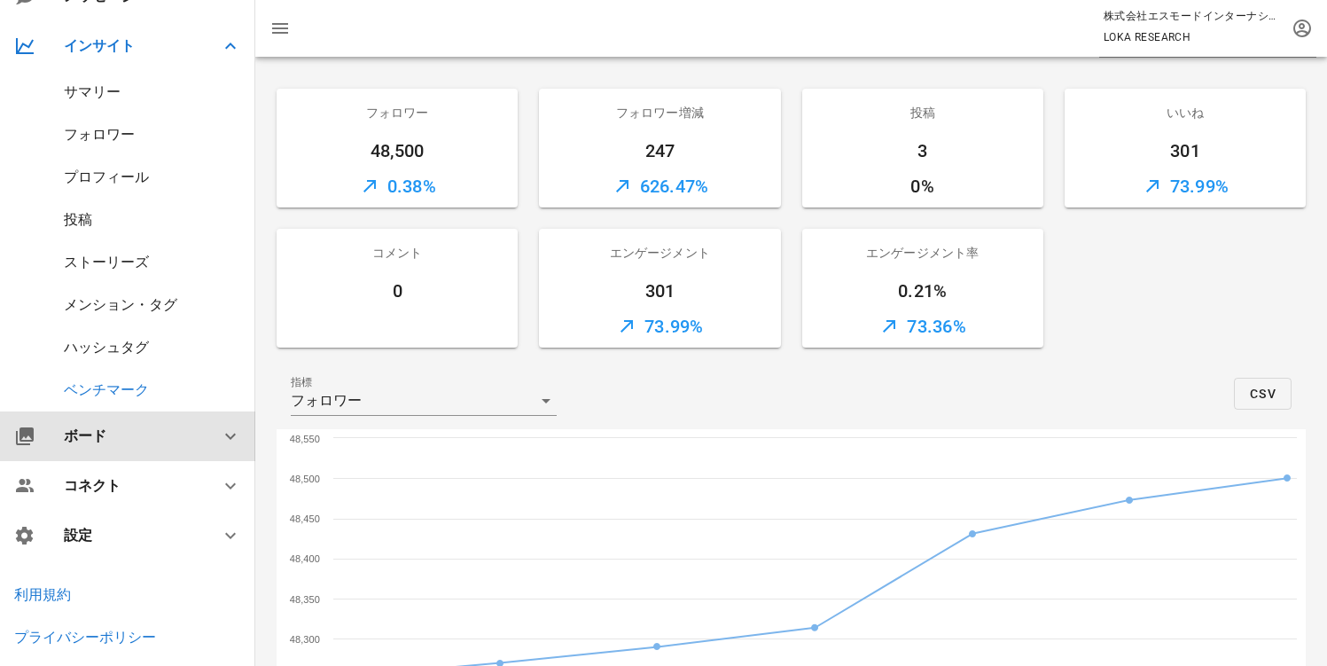
click at [135, 437] on div "ボード" at bounding box center [131, 435] width 135 height 17
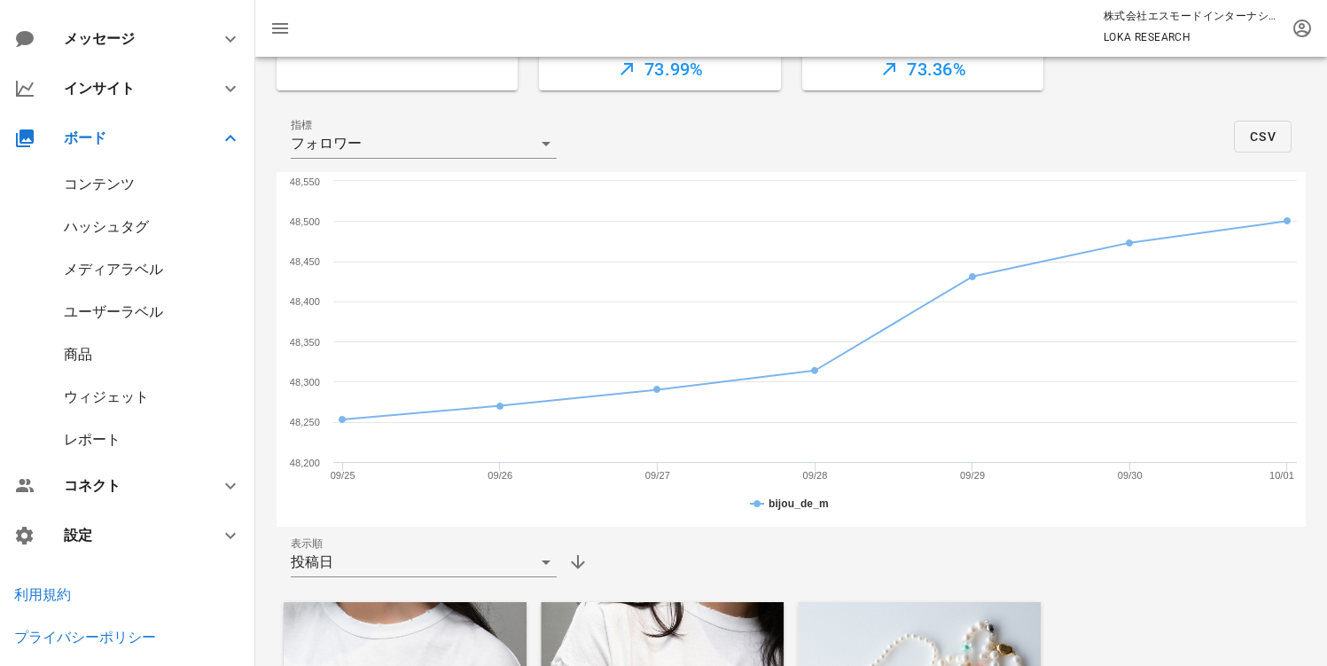
scroll to position [450, 0]
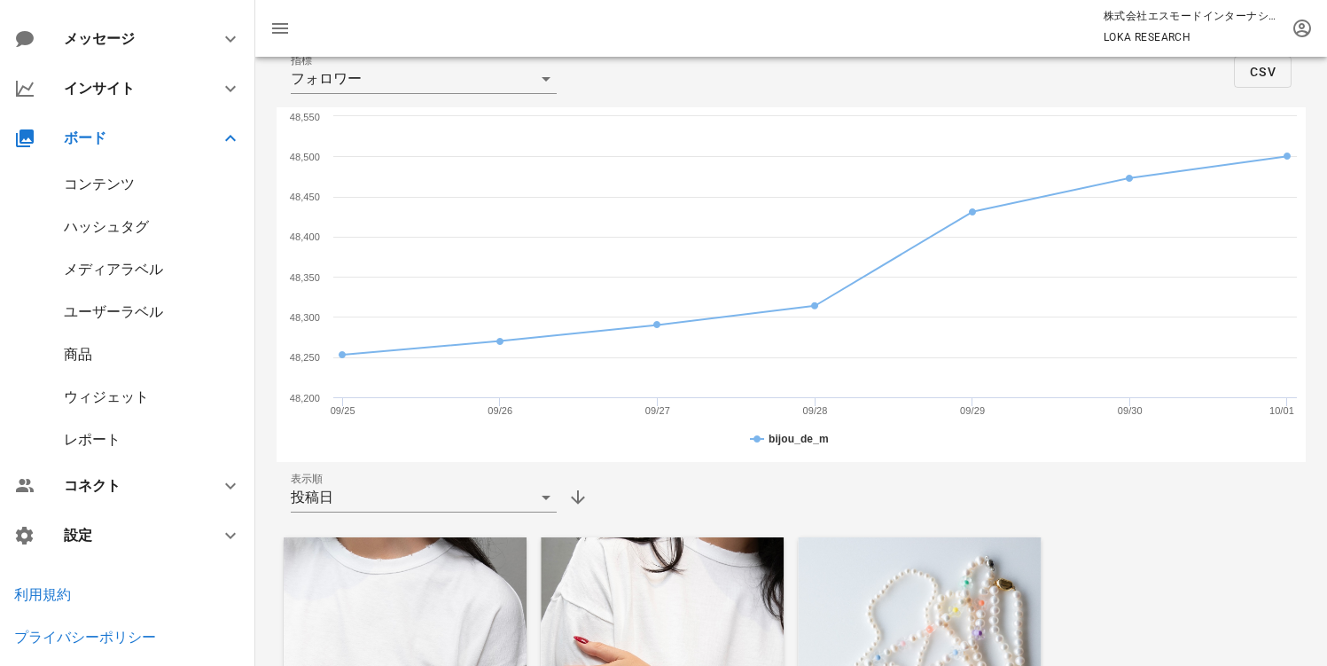
click at [95, 398] on div "ウィジェット" at bounding box center [106, 396] width 85 height 17
